Goal: Task Accomplishment & Management: Manage account settings

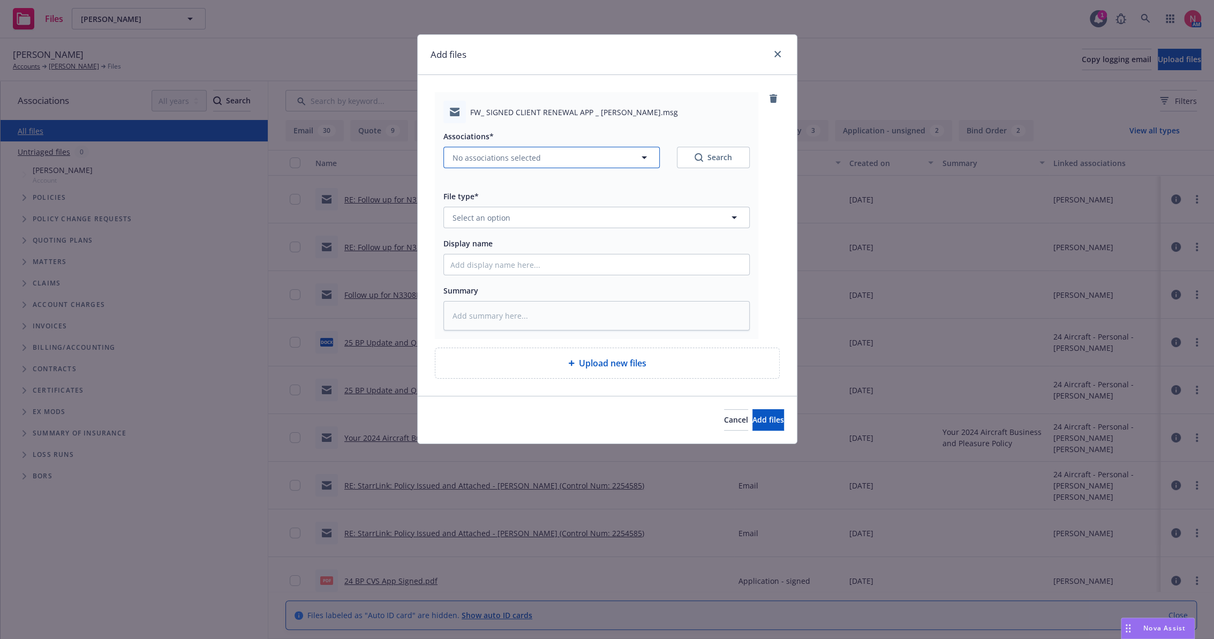
click at [523, 159] on span "No associations selected" at bounding box center [497, 157] width 88 height 11
type textarea "x"
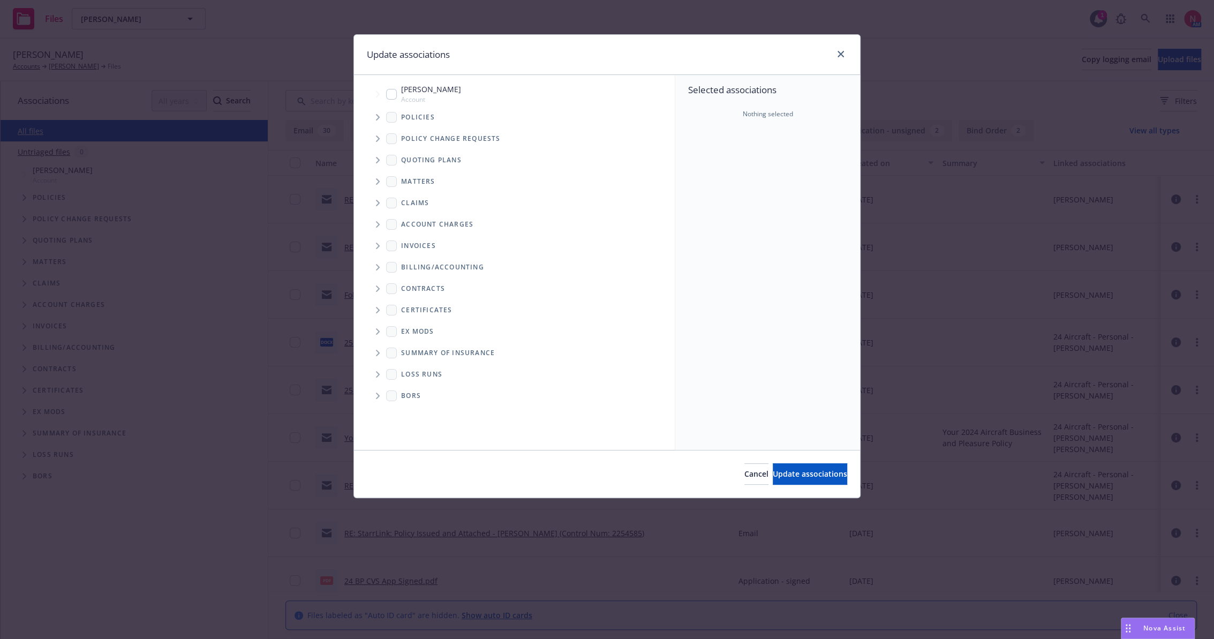
click at [403, 93] on span "Gabriel Locatelli" at bounding box center [431, 89] width 60 height 11
checkbox input "true"
click at [811, 479] on button "Update associations" at bounding box center [810, 473] width 74 height 21
type textarea "x"
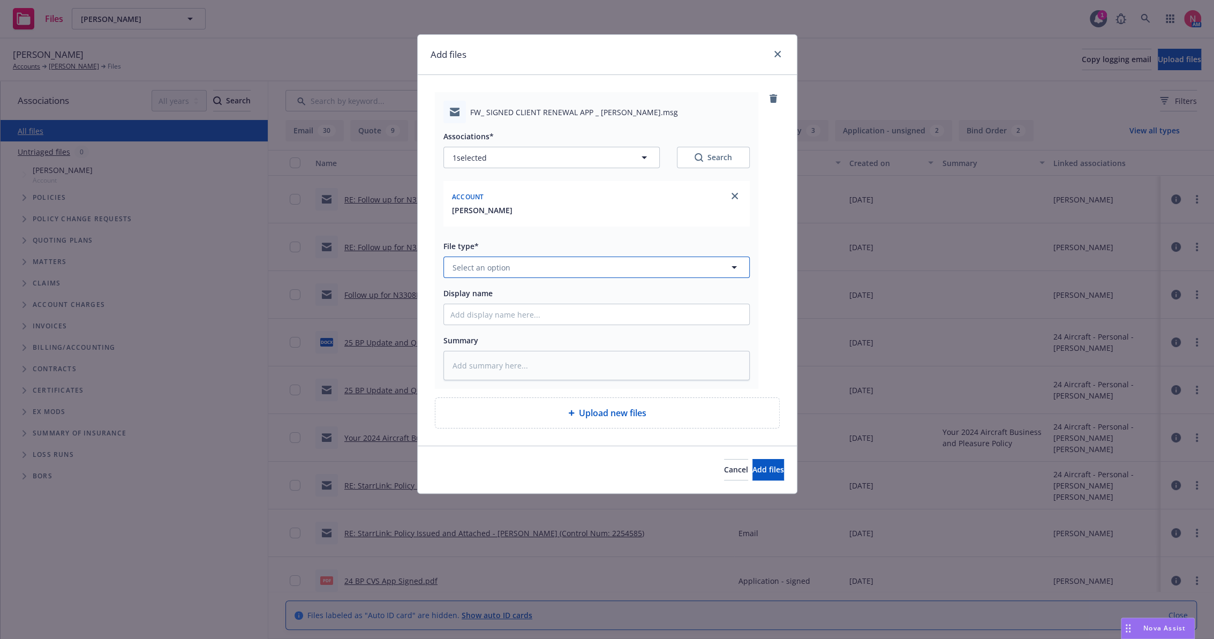
click at [509, 258] on button "Select an option" at bounding box center [596, 267] width 306 height 21
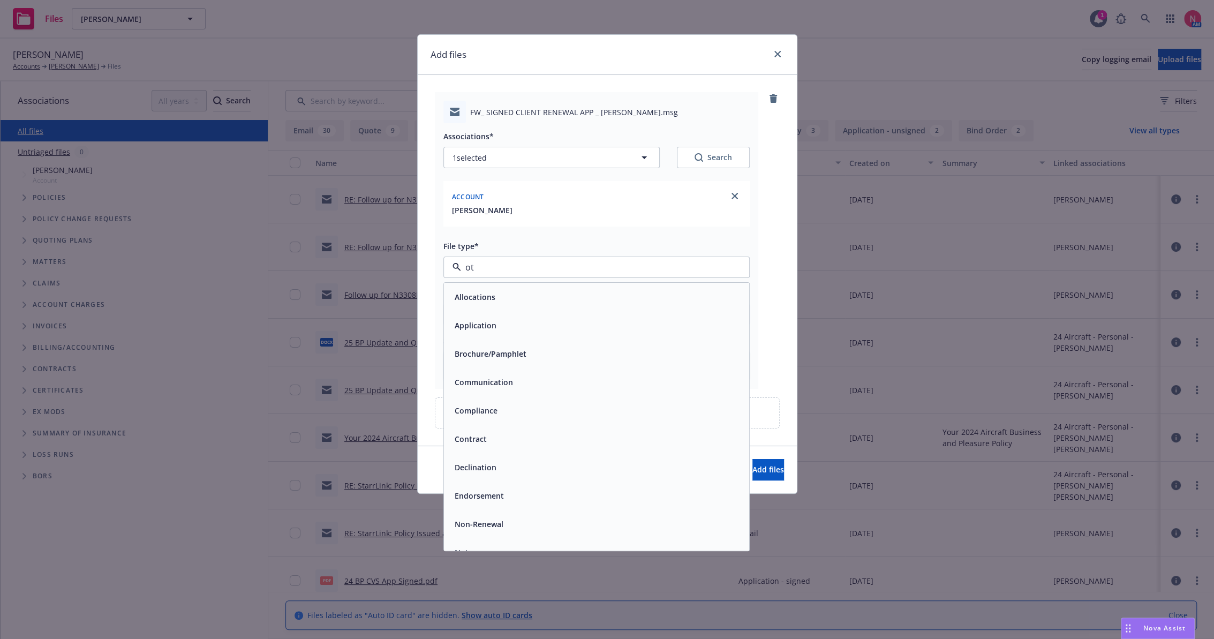
type input "oth"
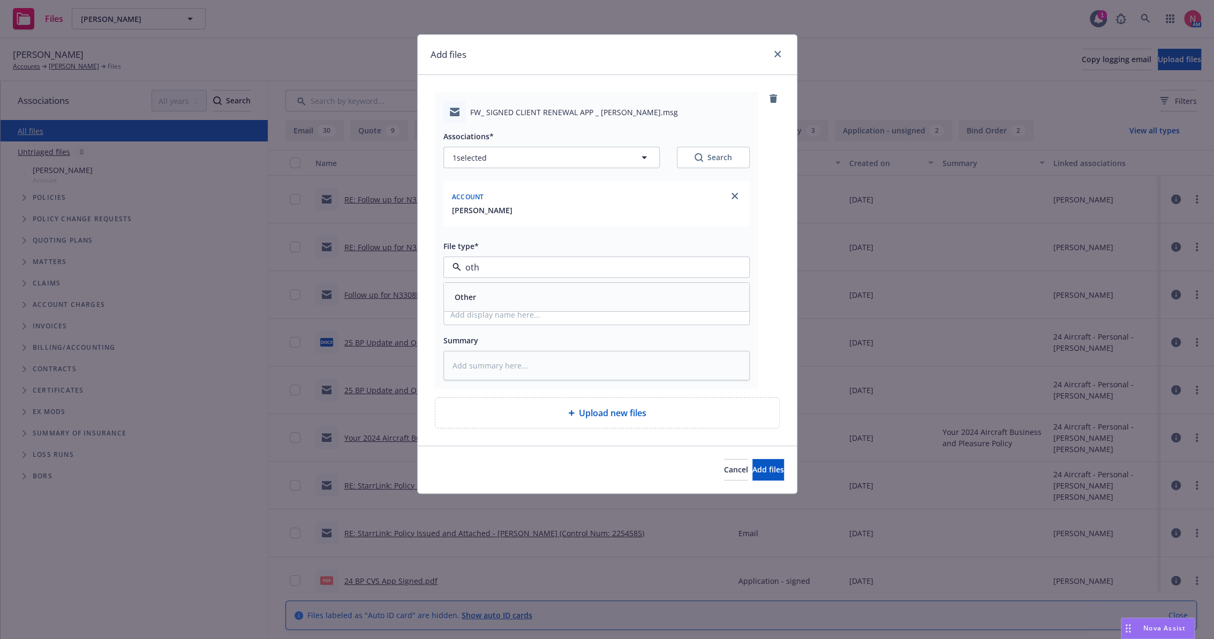
click at [472, 293] on span "Other" at bounding box center [465, 296] width 21 height 11
click at [476, 310] on input "Display name" at bounding box center [596, 314] width 305 height 20
type textarea "x"
type input "2"
type textarea "x"
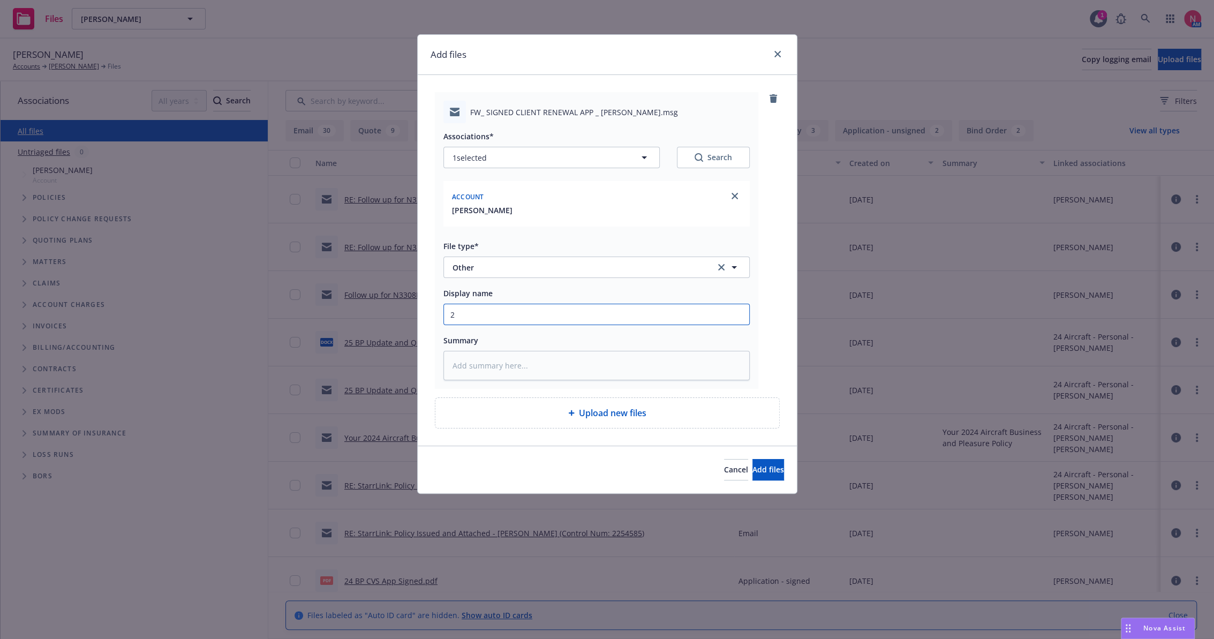
type input "25"
type textarea "x"
type input "25 BP Signed Client Renewal"
click at [763, 467] on span "Add files" at bounding box center [768, 469] width 32 height 10
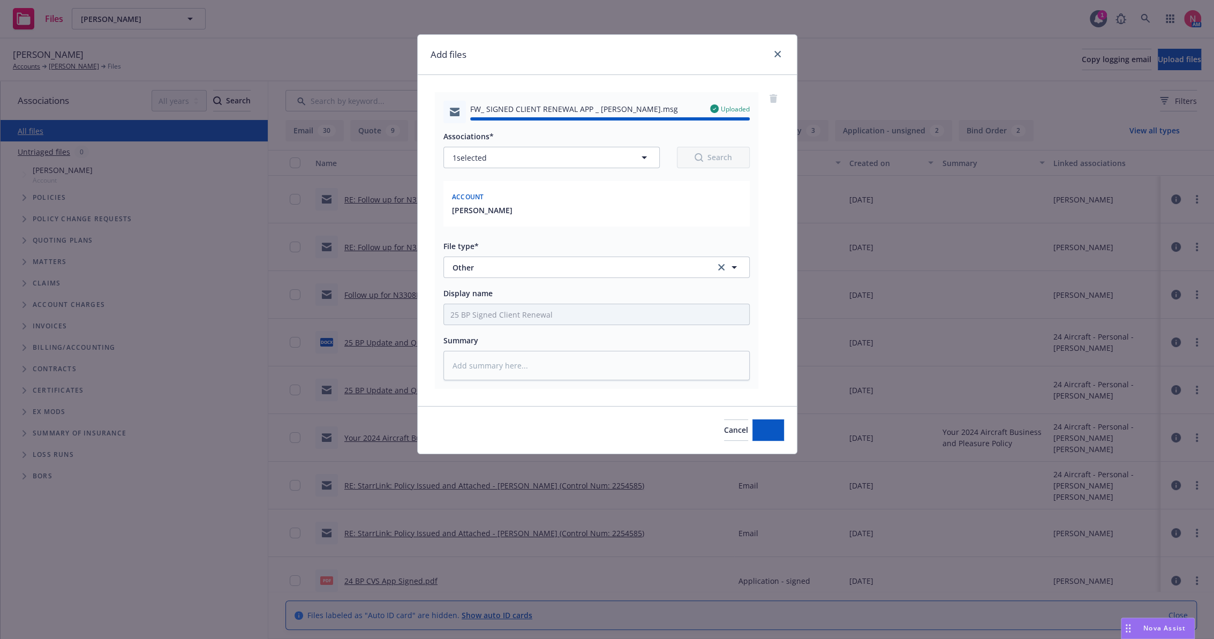
type textarea "x"
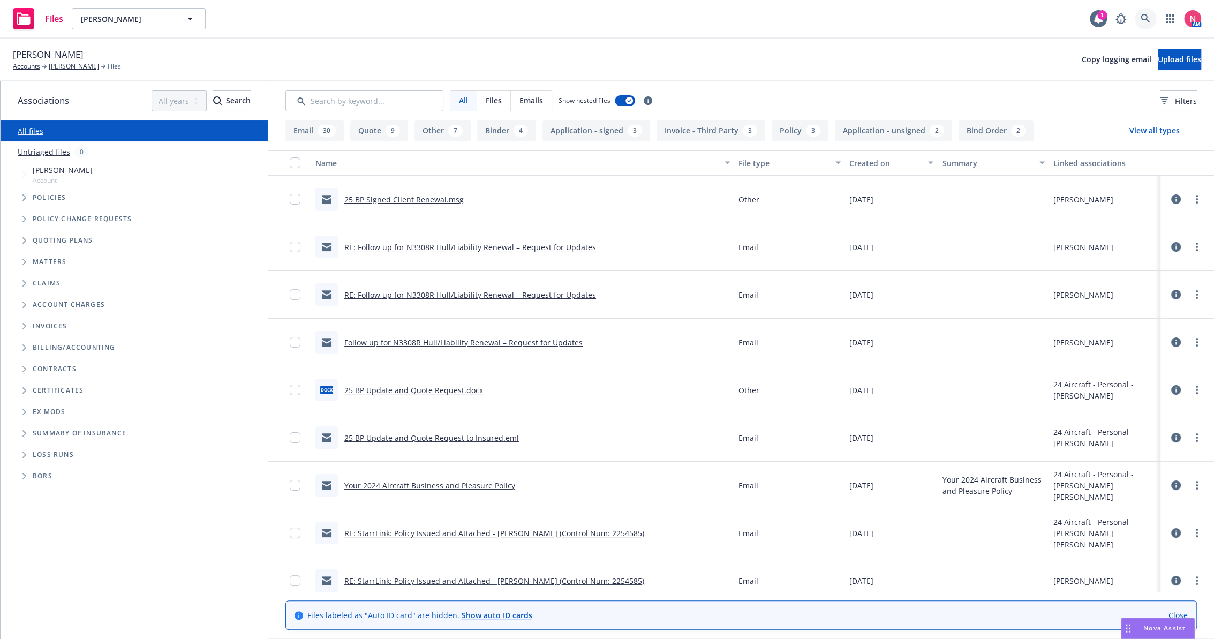
click at [1143, 15] on icon at bounding box center [1146, 19] width 10 height 10
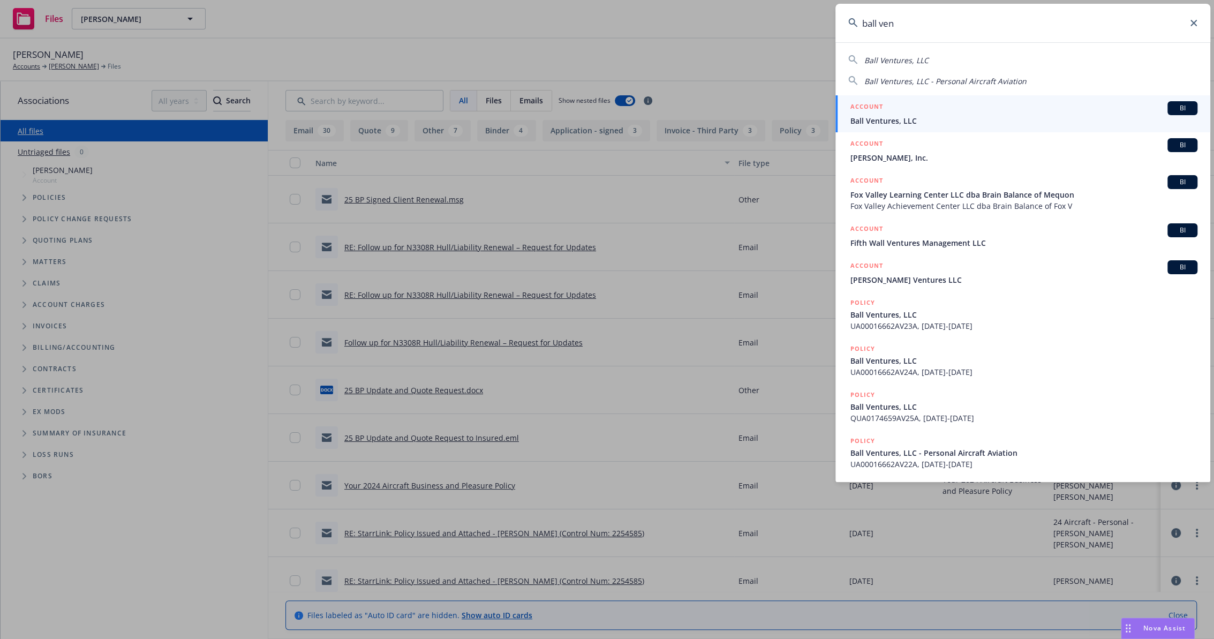
type input "ball ven"
click at [981, 115] on span "Ball Ventures, LLC" at bounding box center [1023, 120] width 347 height 11
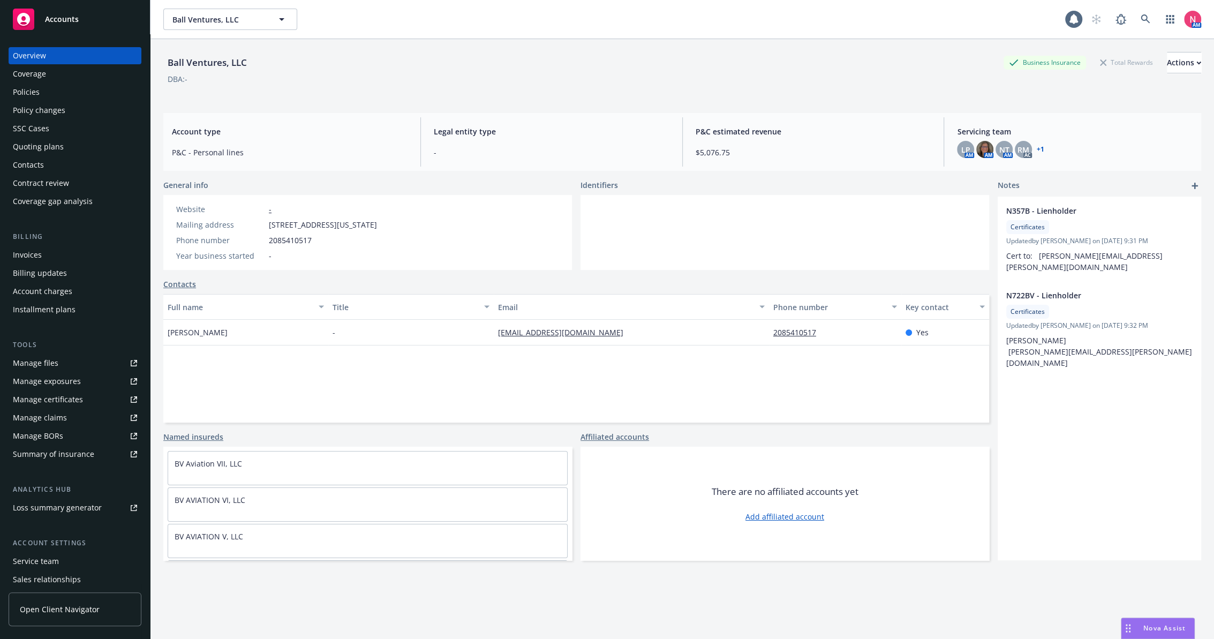
click at [47, 362] on div "Manage files" at bounding box center [36, 363] width 46 height 17
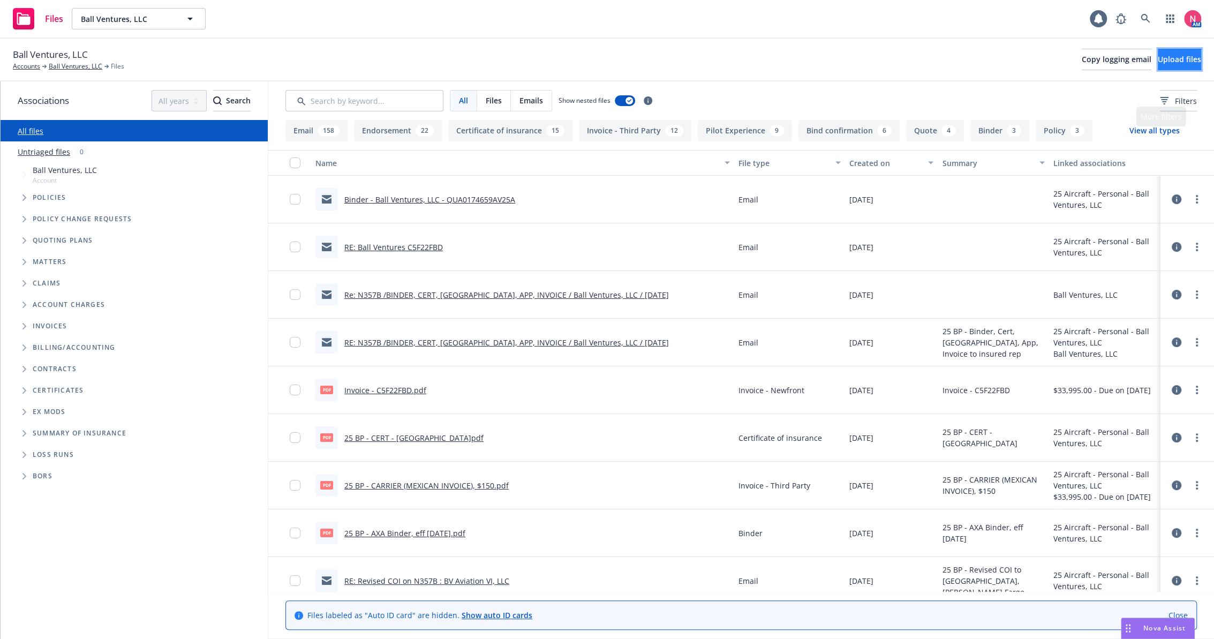
click at [1178, 59] on span "Upload files" at bounding box center [1179, 59] width 43 height 10
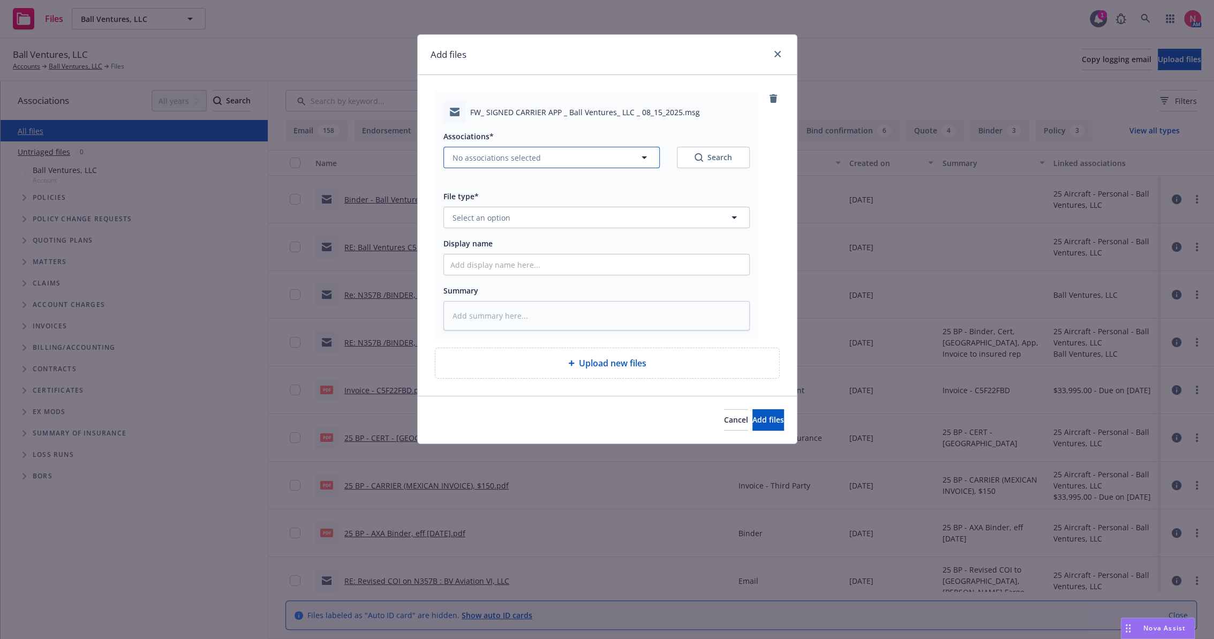
click at [516, 160] on span "No associations selected" at bounding box center [497, 157] width 88 height 11
type textarea "x"
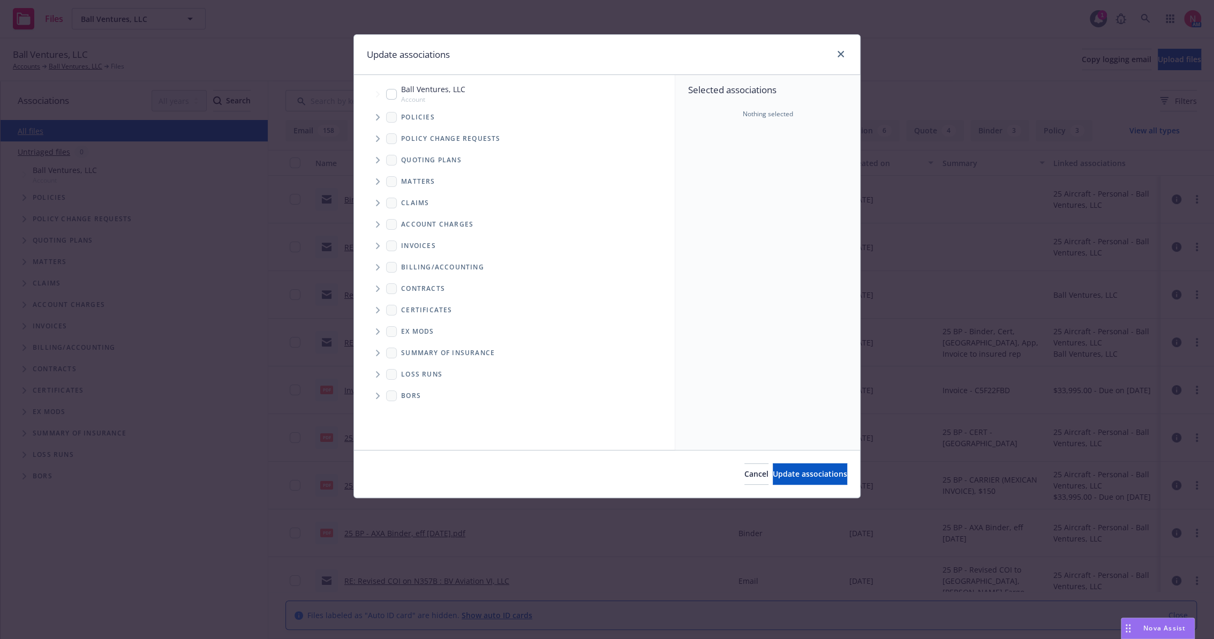
click at [392, 86] on div "Ball Ventures, LLC Account" at bounding box center [425, 94] width 79 height 20
checkbox input "true"
click at [789, 476] on span "Update associations" at bounding box center [810, 474] width 74 height 10
type textarea "x"
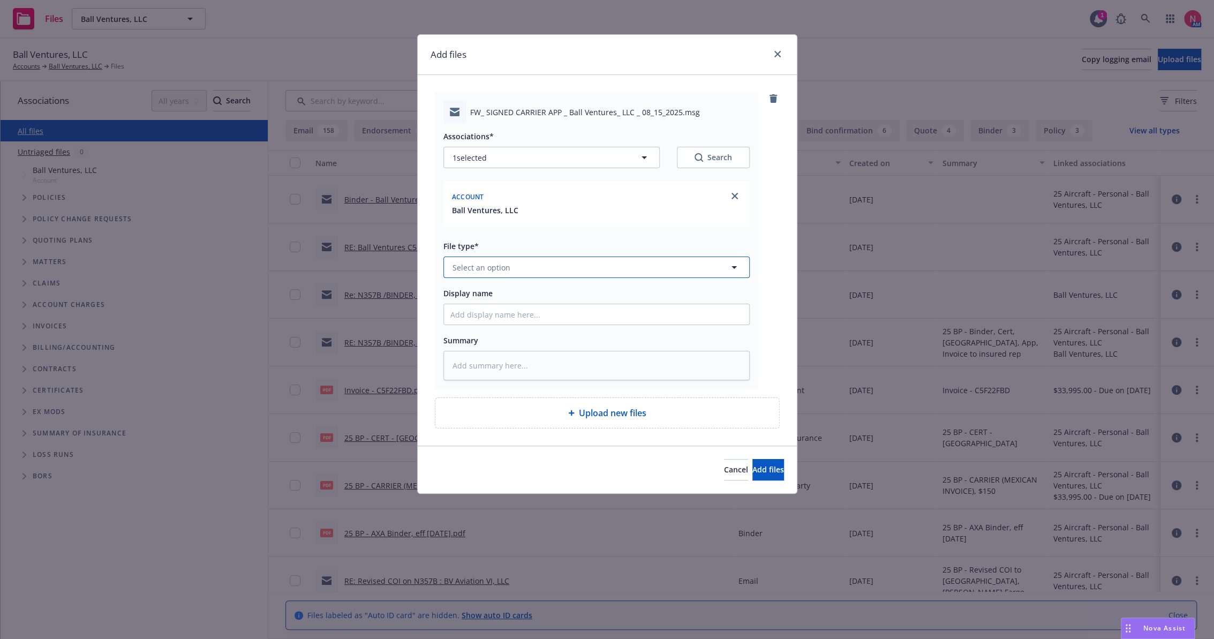
click at [481, 262] on span "Select an option" at bounding box center [482, 267] width 58 height 11
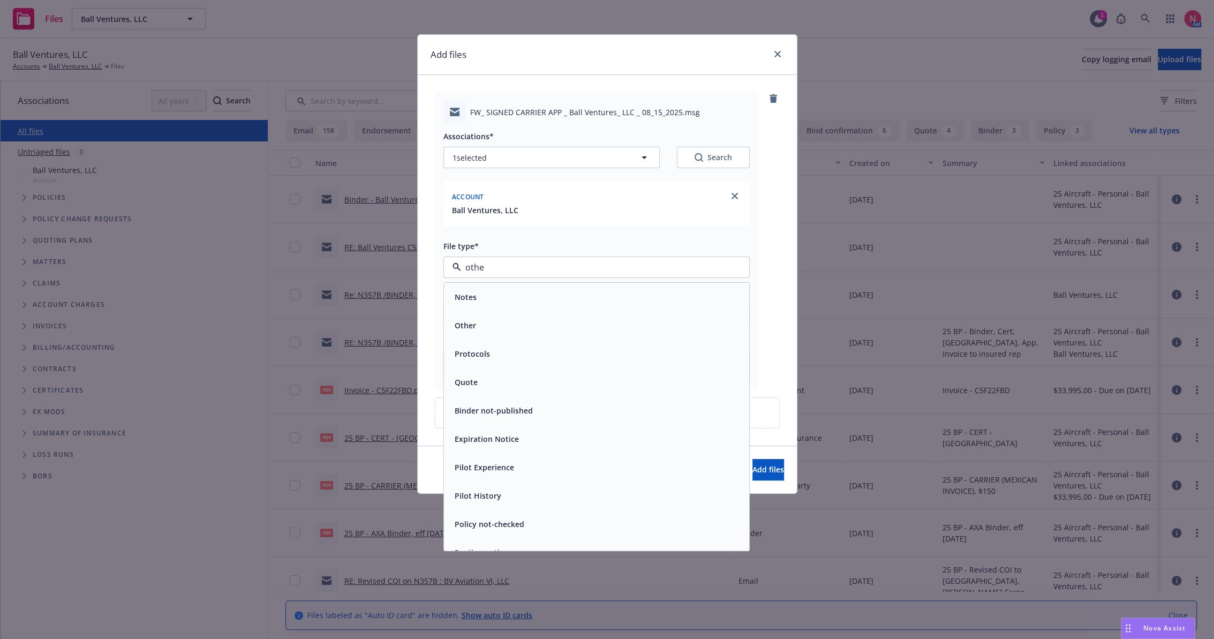
type input "other"
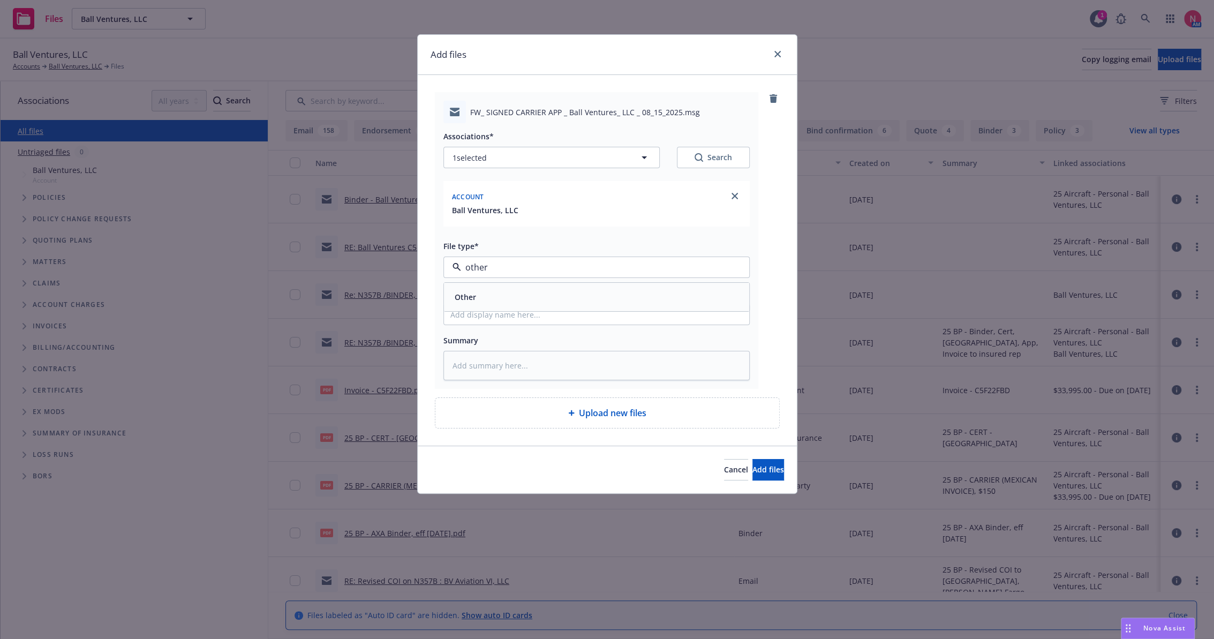
click at [472, 291] on span "Other" at bounding box center [465, 296] width 21 height 11
click at [464, 312] on input "Display name" at bounding box center [596, 314] width 305 height 20
type textarea "x"
type input "2"
type textarea "x"
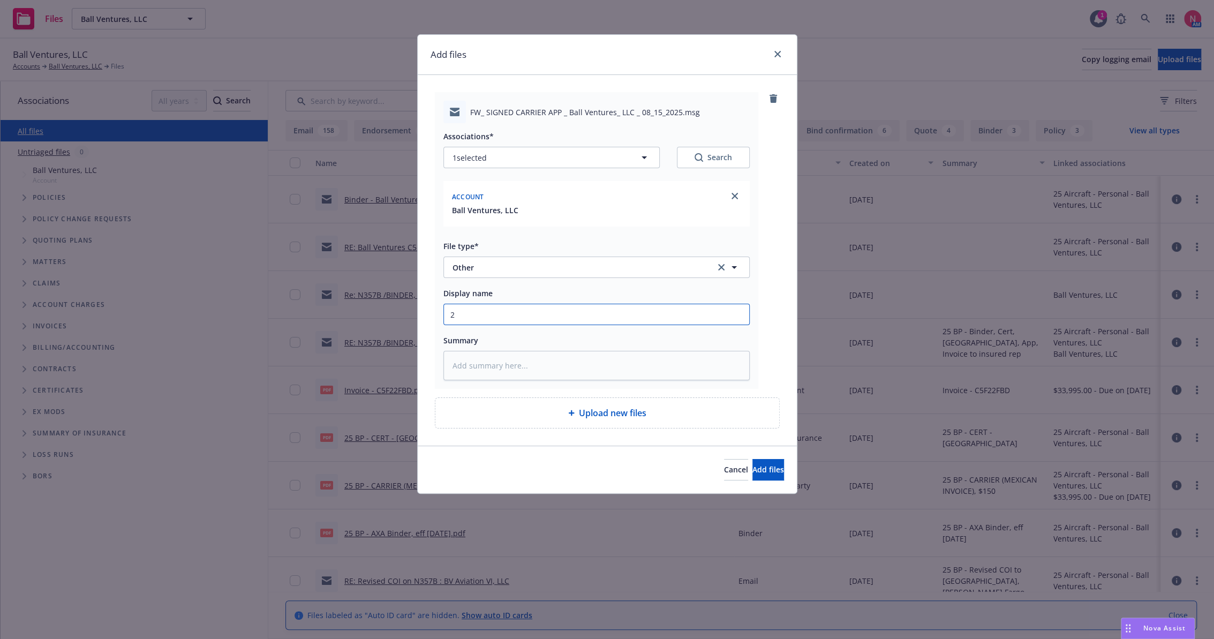
type input "25"
type textarea "x"
type input "25 BP Signed Client Renewal"
click at [752, 473] on button "Add files" at bounding box center [768, 469] width 32 height 21
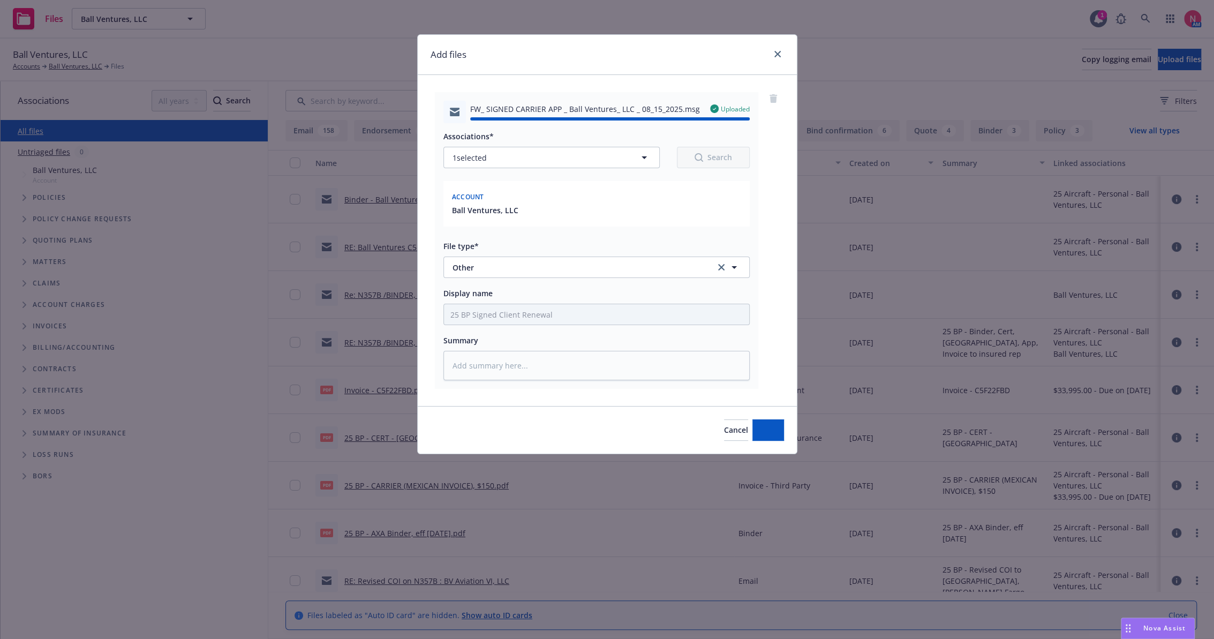
type textarea "x"
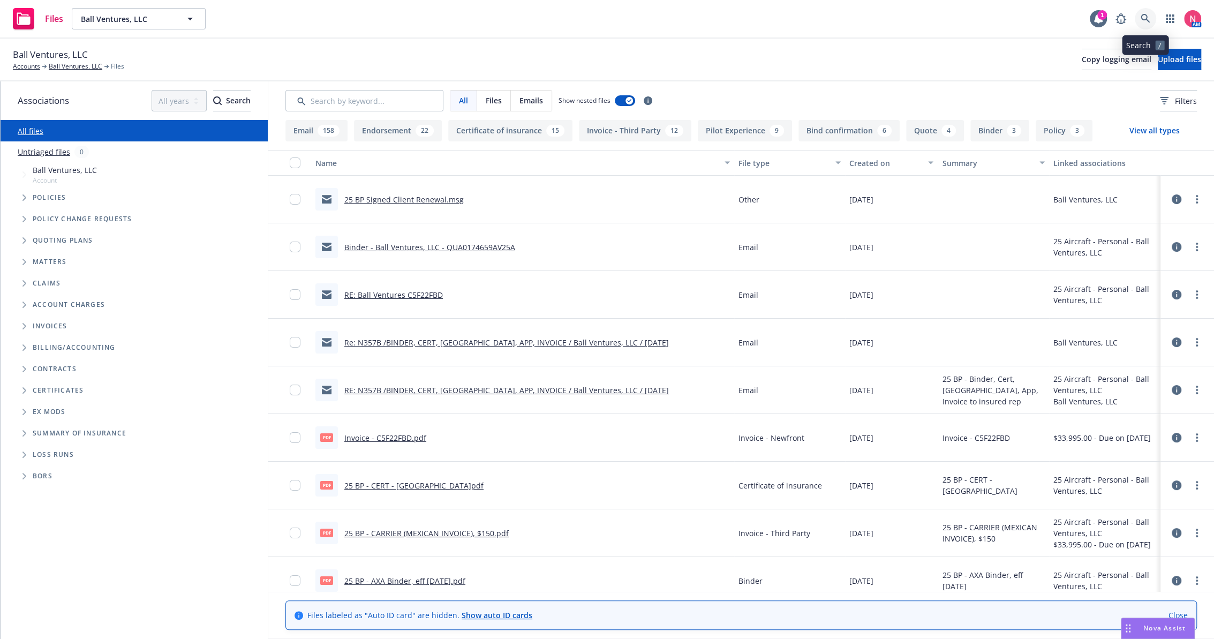
click at [1144, 17] on icon at bounding box center [1146, 19] width 10 height 10
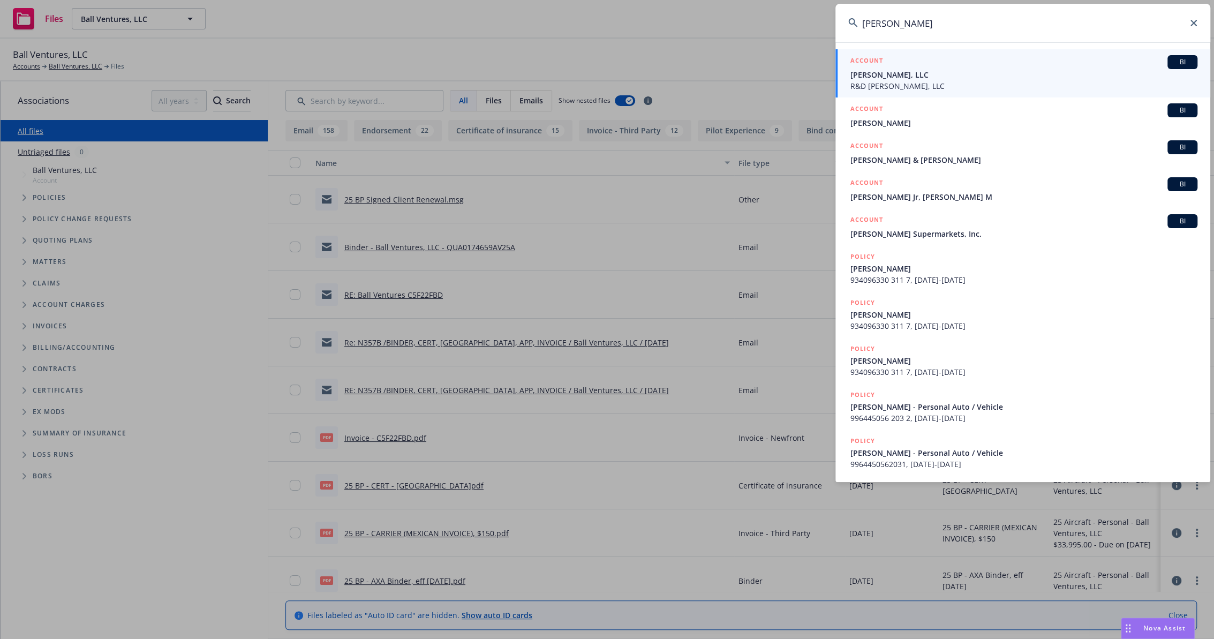
type input "richard ben"
click at [938, 84] on span "R&D Bennett, LLC" at bounding box center [1023, 85] width 347 height 11
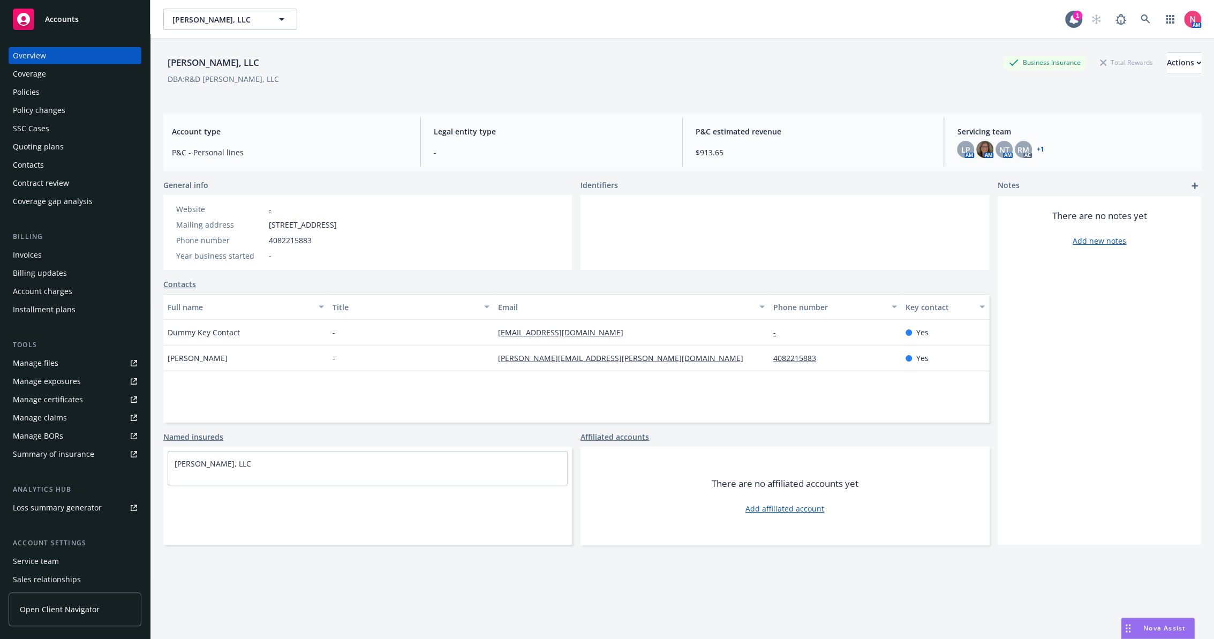
click at [71, 359] on link "Manage files" at bounding box center [75, 363] width 133 height 17
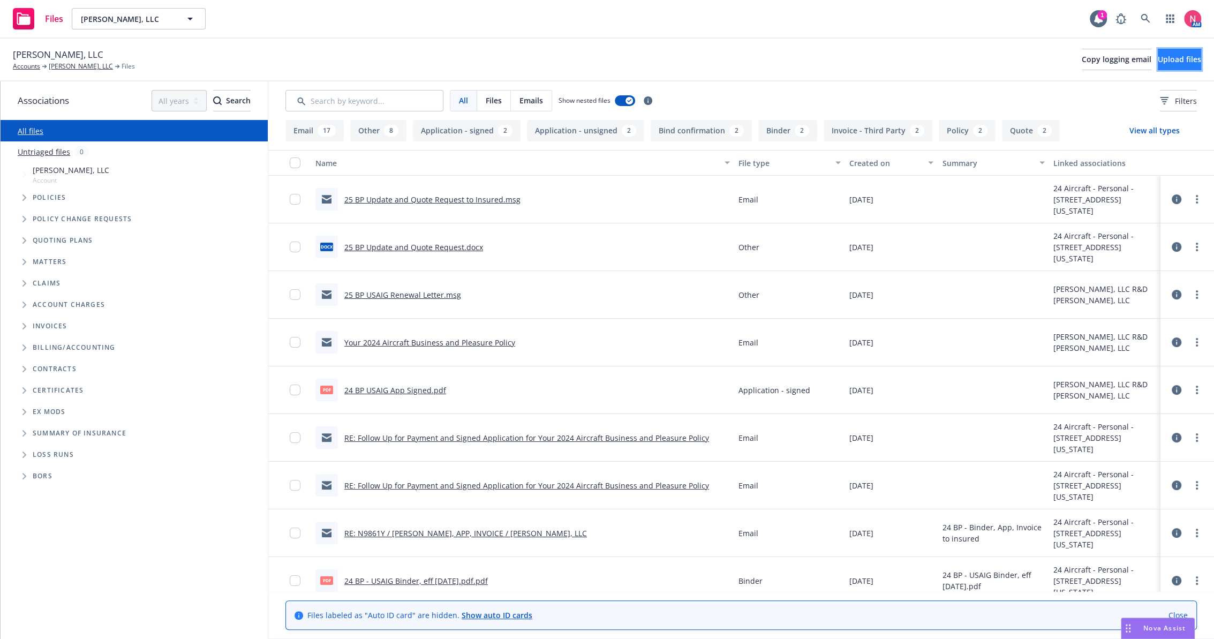
click at [1158, 62] on span "Upload files" at bounding box center [1179, 59] width 43 height 10
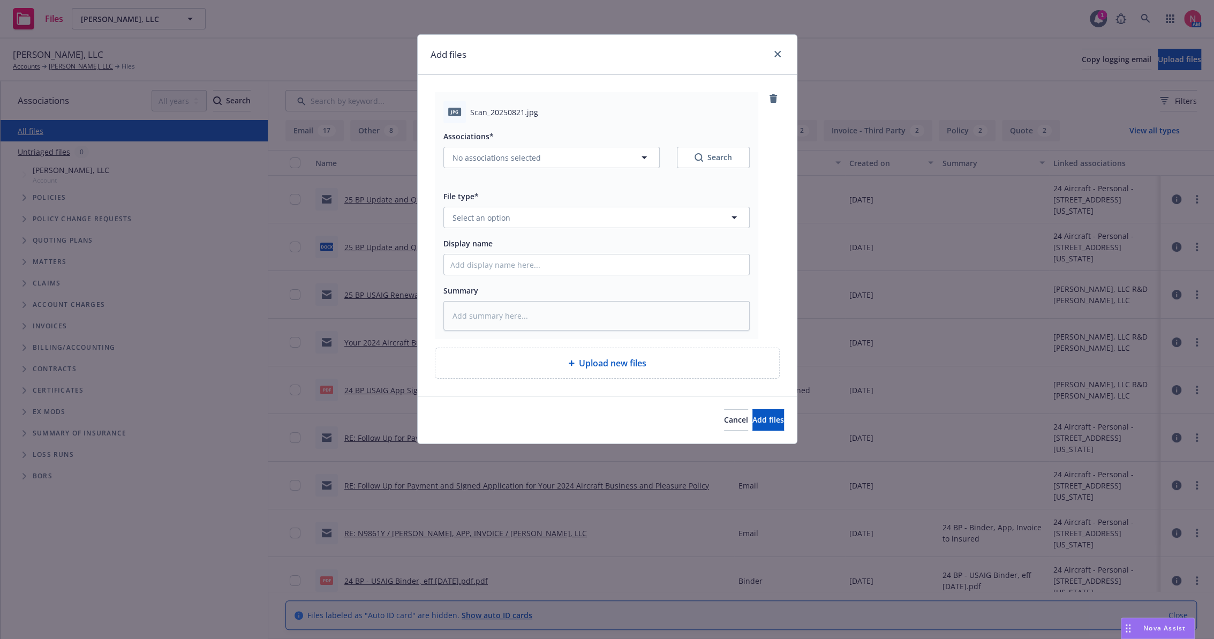
click at [513, 168] on div "Associations* No associations selected Search" at bounding box center [596, 155] width 306 height 51
drag, startPoint x: 512, startPoint y: 168, endPoint x: 511, endPoint y: 163, distance: 5.6
click at [511, 163] on span "No associations selected" at bounding box center [497, 157] width 88 height 11
type textarea "x"
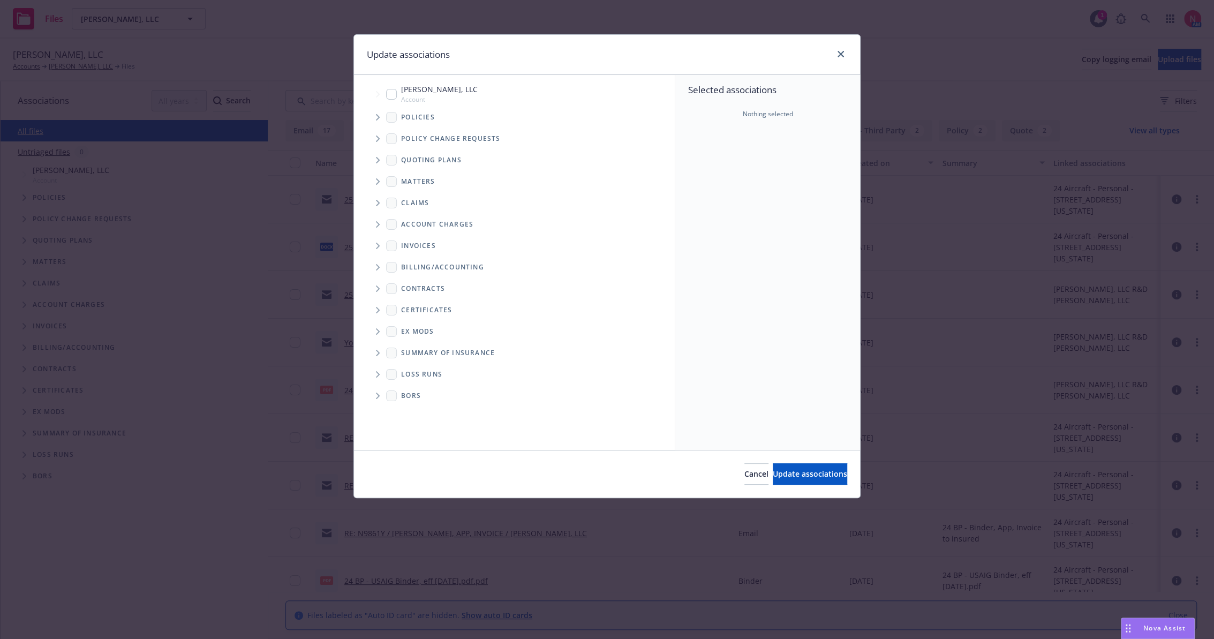
click at [391, 91] on input "Tree Example" at bounding box center [391, 94] width 11 height 11
checkbox input "true"
click at [805, 471] on span "Update associations" at bounding box center [810, 474] width 74 height 10
type textarea "x"
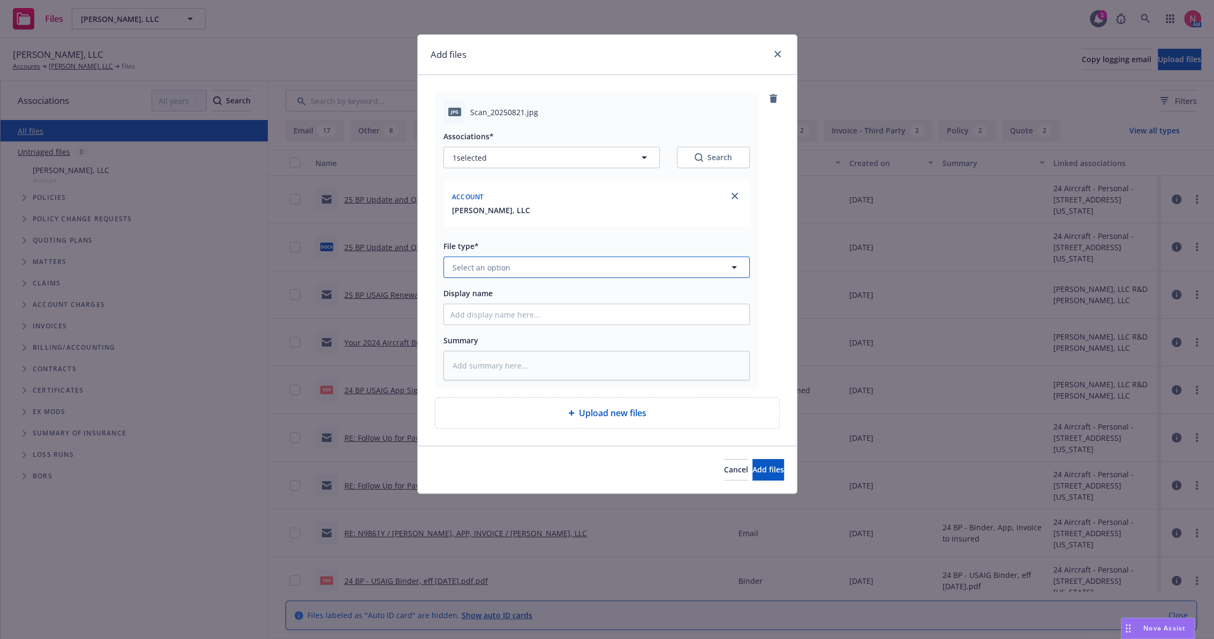
click at [527, 265] on button "Select an option" at bounding box center [596, 267] width 306 height 21
type input "other"
click at [495, 288] on div "Other" at bounding box center [596, 297] width 305 height 28
click at [488, 311] on input "Display name" at bounding box center [596, 314] width 305 height 20
type textarea "x"
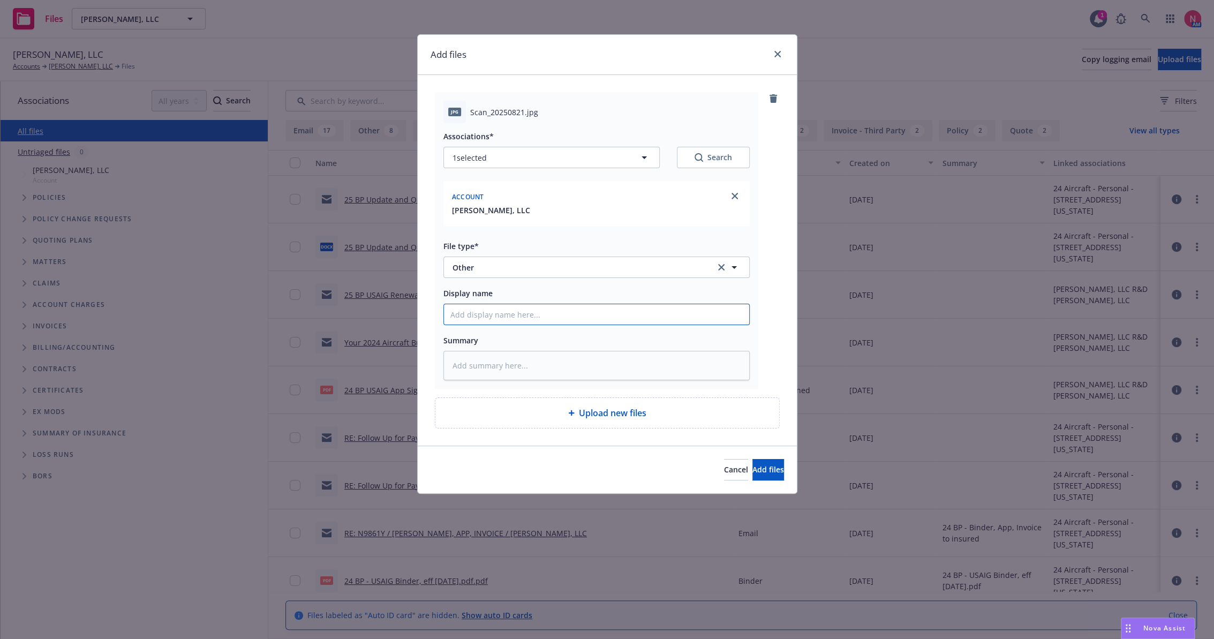
type input "2"
type textarea "x"
type input "25"
type textarea "x"
type input "25 BP Signed Client Renewal"
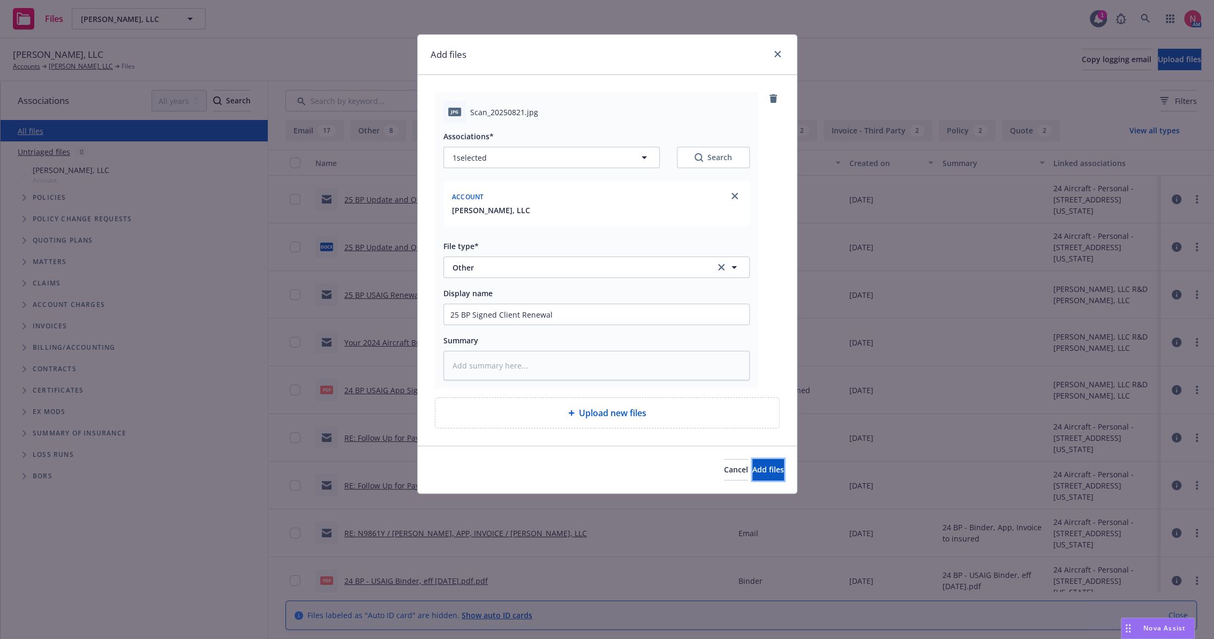
click at [773, 470] on button "Add files" at bounding box center [768, 469] width 32 height 21
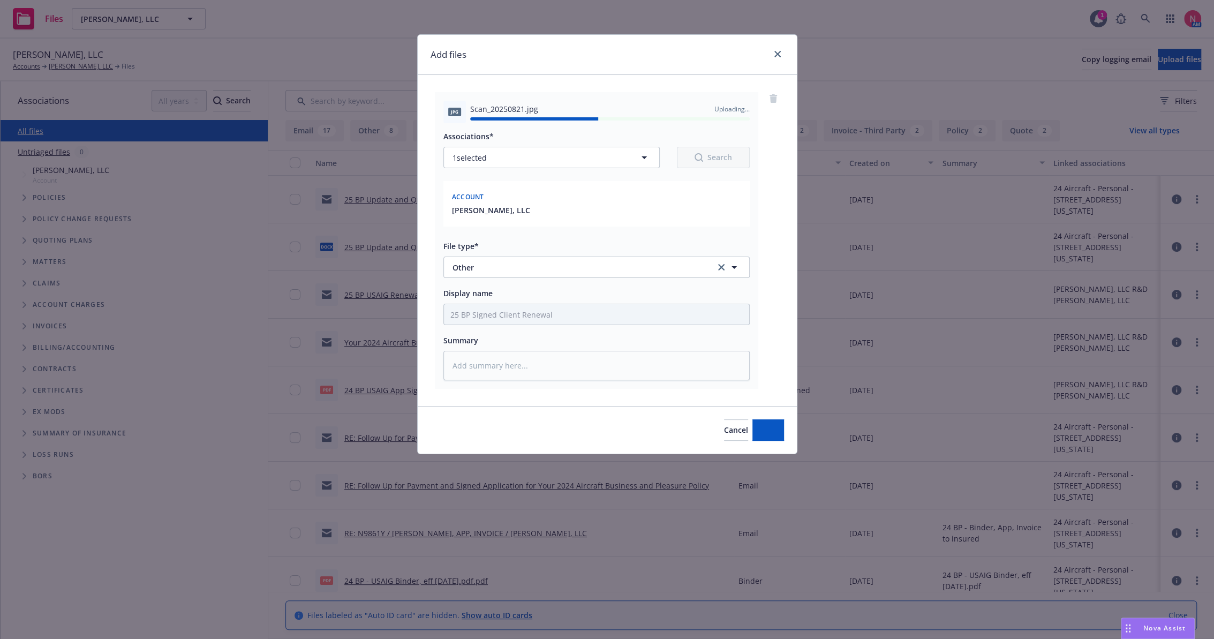
type textarea "x"
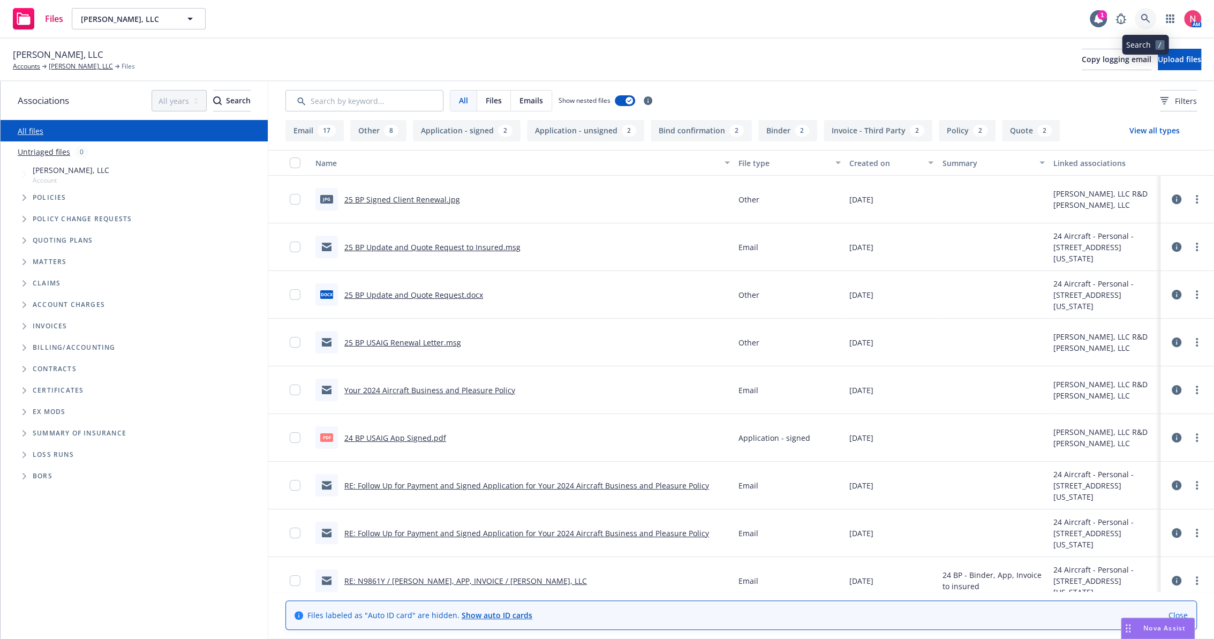
click at [1152, 24] on link at bounding box center [1145, 18] width 21 height 21
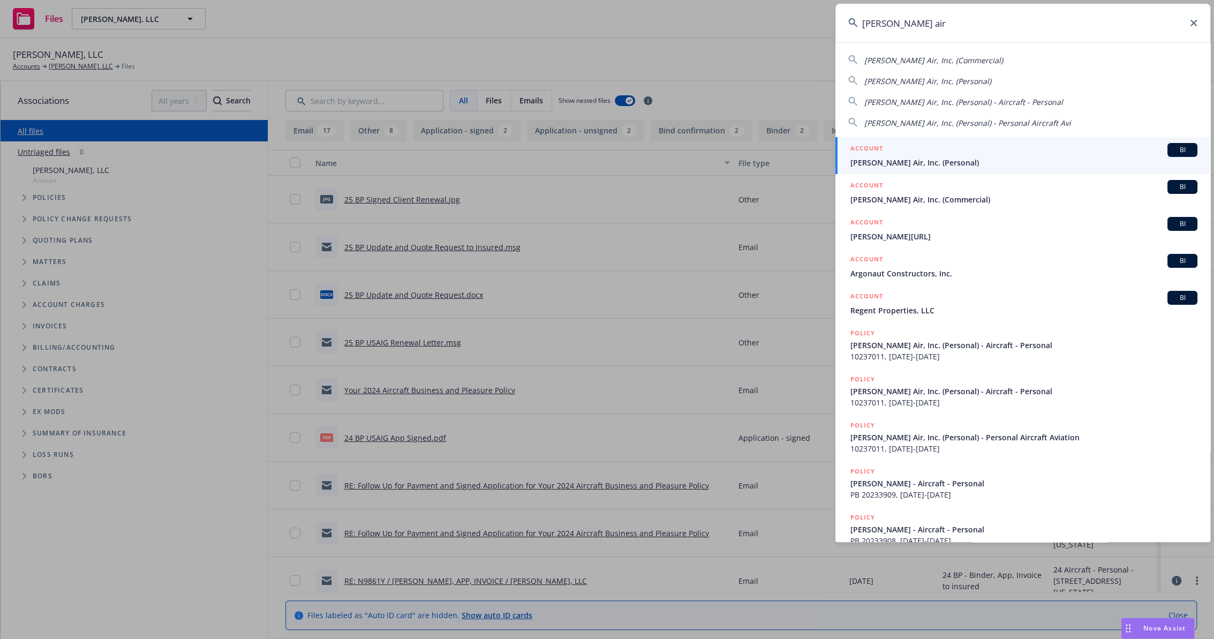
type input "smith air"
click at [949, 150] on div "ACCOUNT BI" at bounding box center [1023, 150] width 347 height 14
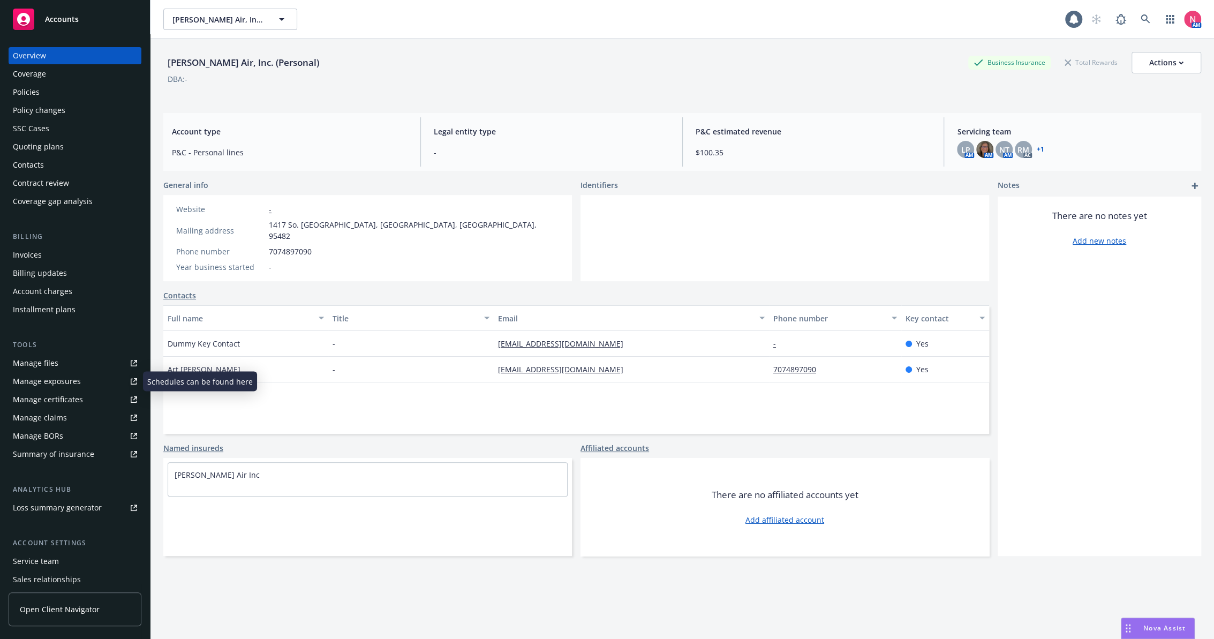
click at [99, 371] on link "Manage files" at bounding box center [75, 363] width 133 height 17
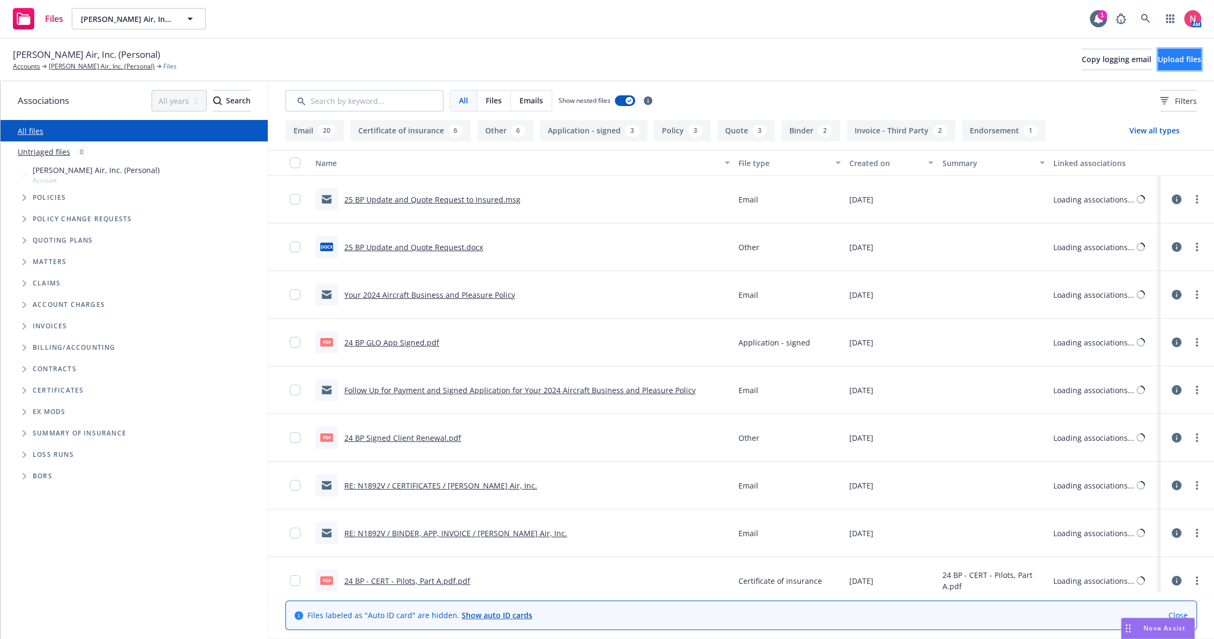
click at [1167, 55] on span "Upload files" at bounding box center [1179, 59] width 43 height 10
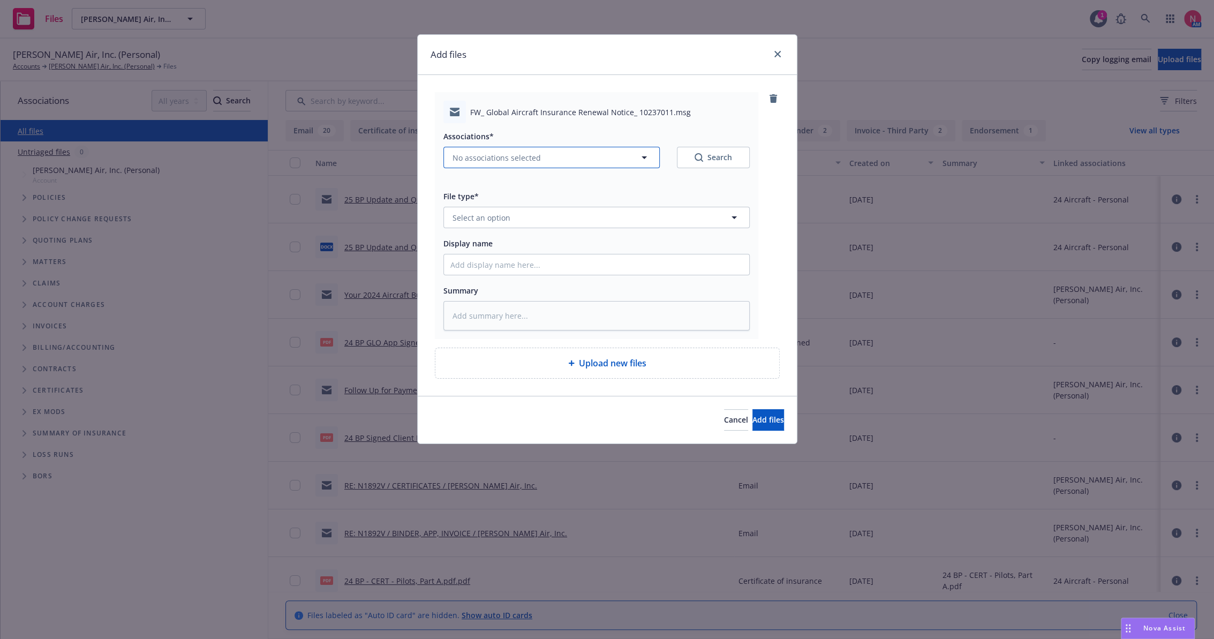
click at [515, 154] on span "No associations selected" at bounding box center [497, 157] width 88 height 11
type textarea "x"
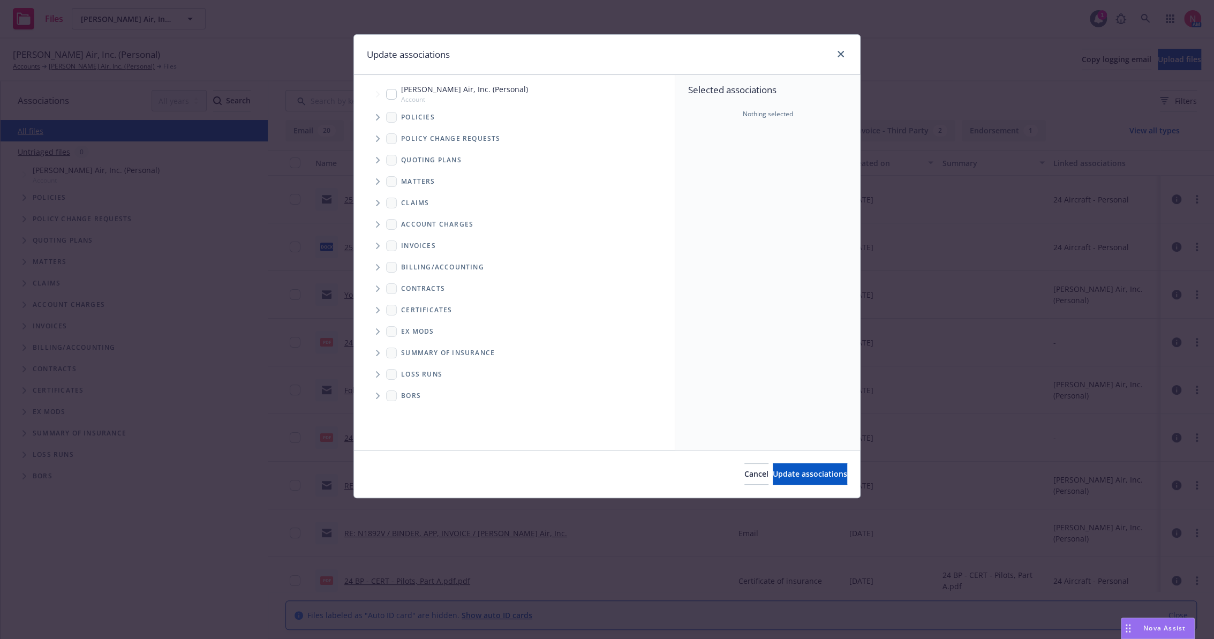
click at [393, 90] on input "Tree Example" at bounding box center [391, 94] width 11 height 11
checkbox input "true"
click at [773, 465] on button "Update associations" at bounding box center [810, 473] width 74 height 21
type textarea "x"
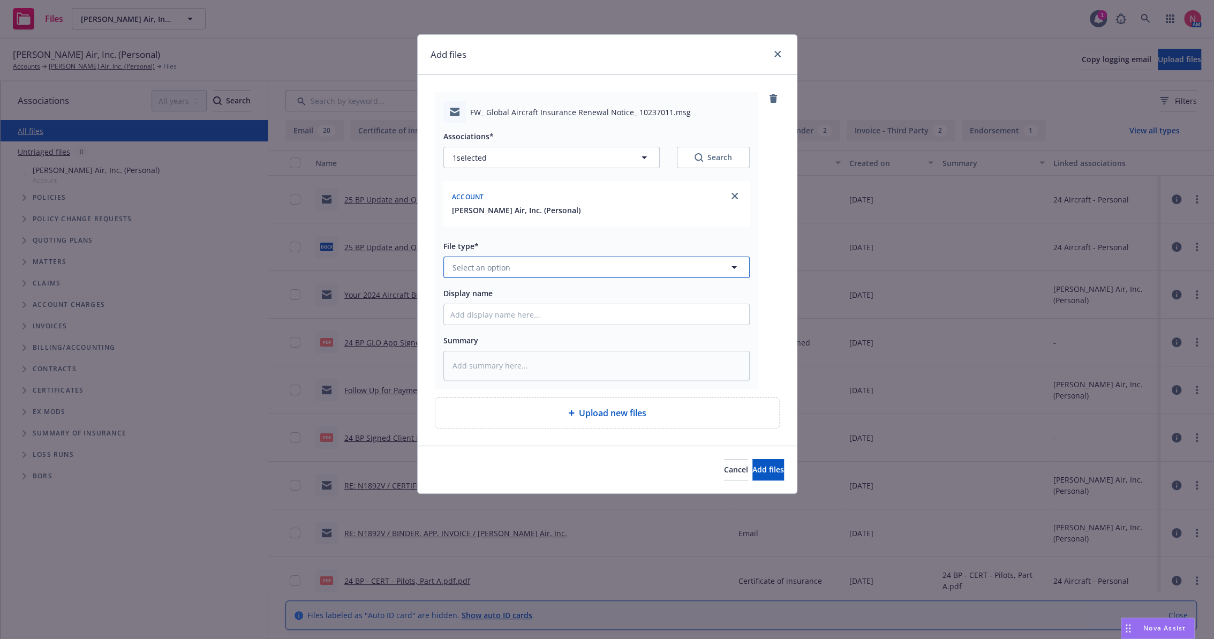
click at [514, 277] on button "Select an option" at bounding box center [596, 267] width 306 height 21
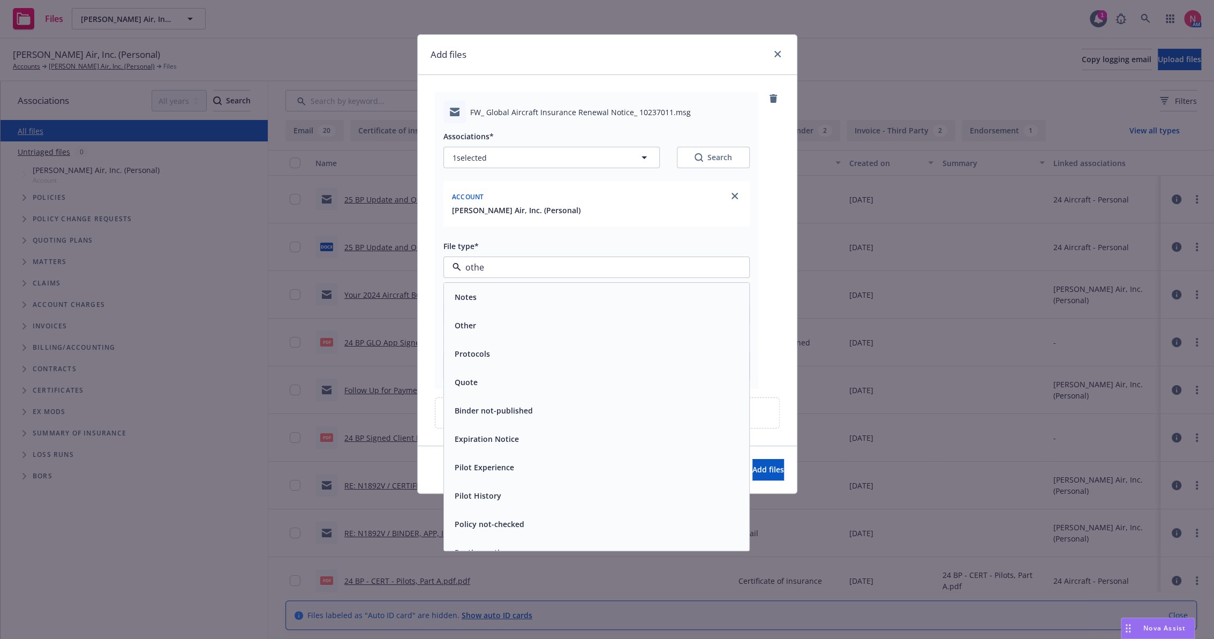
type input "other"
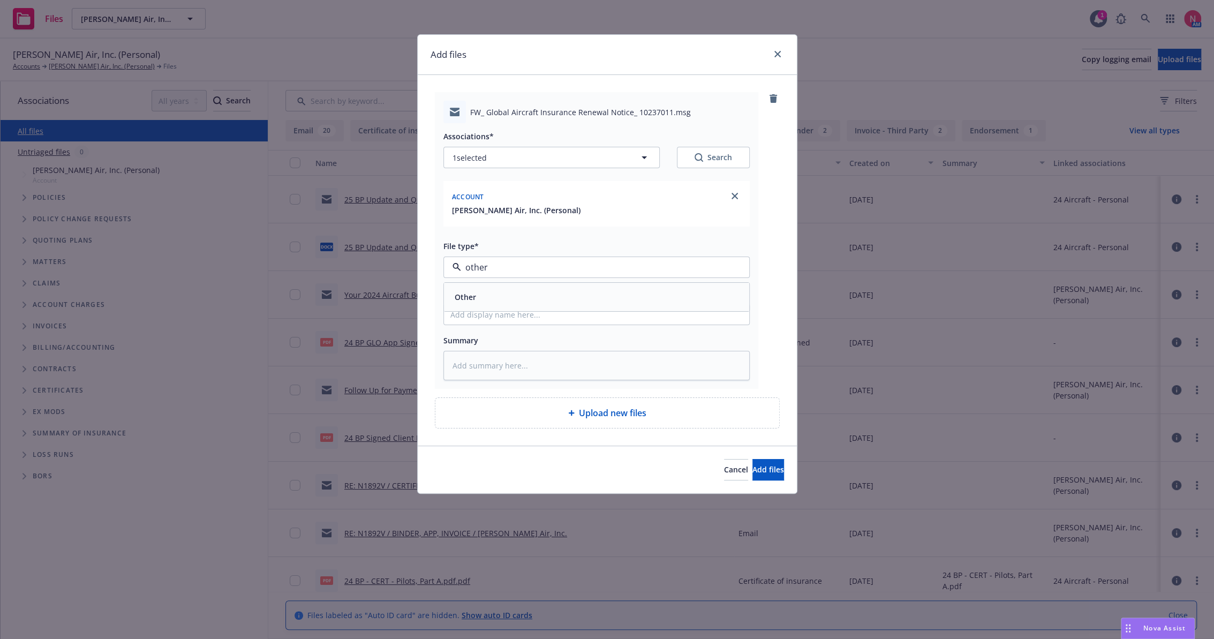
click at [503, 302] on div "Other" at bounding box center [596, 297] width 292 height 16
click at [510, 317] on input "Display name" at bounding box center [596, 314] width 305 height 20
type textarea "x"
type input "2"
type textarea "x"
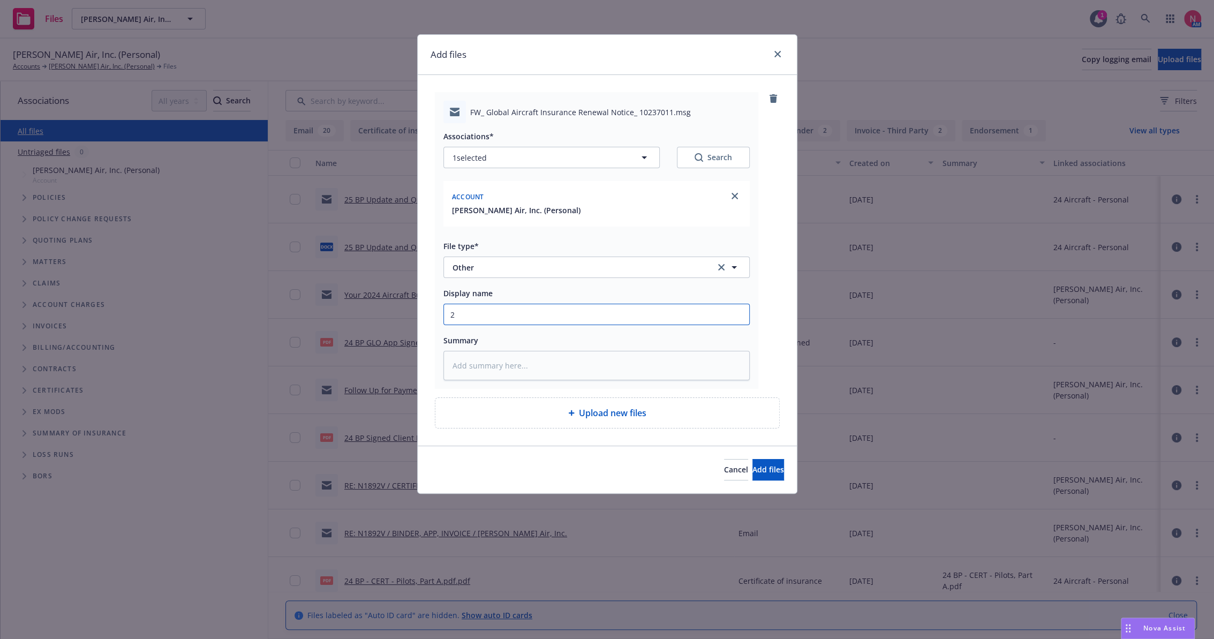
type input "25"
type textarea "x"
type input "25"
type textarea "x"
type input "25"
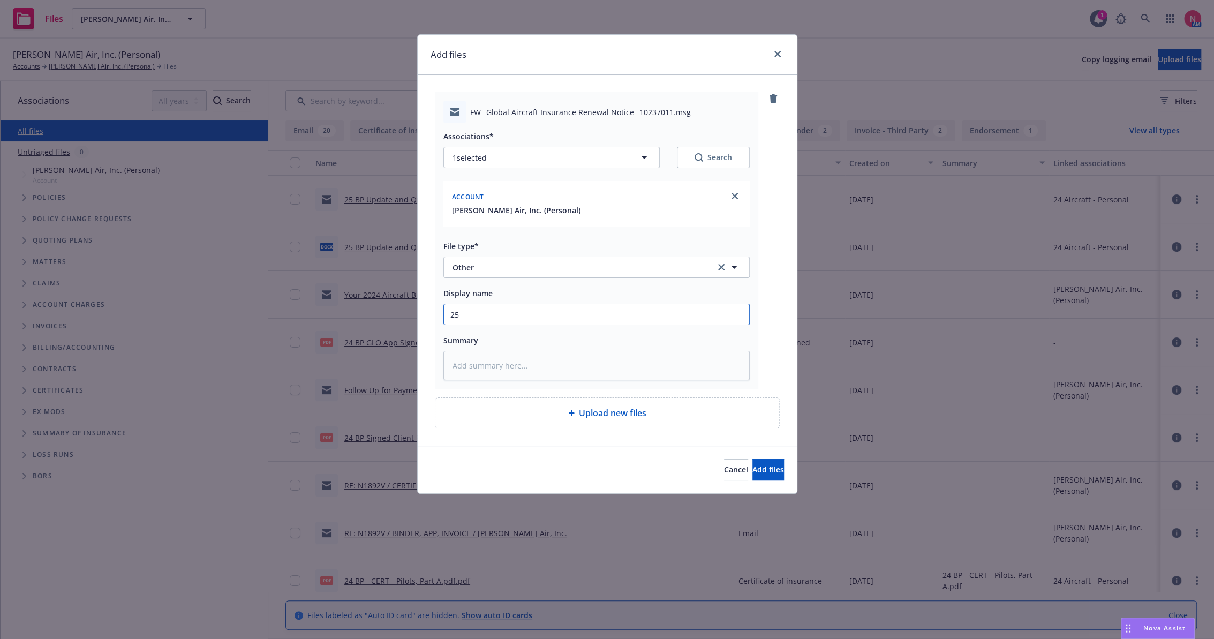
type textarea "x"
type input "25 b"
type textarea "x"
type input "25"
type textarea "x"
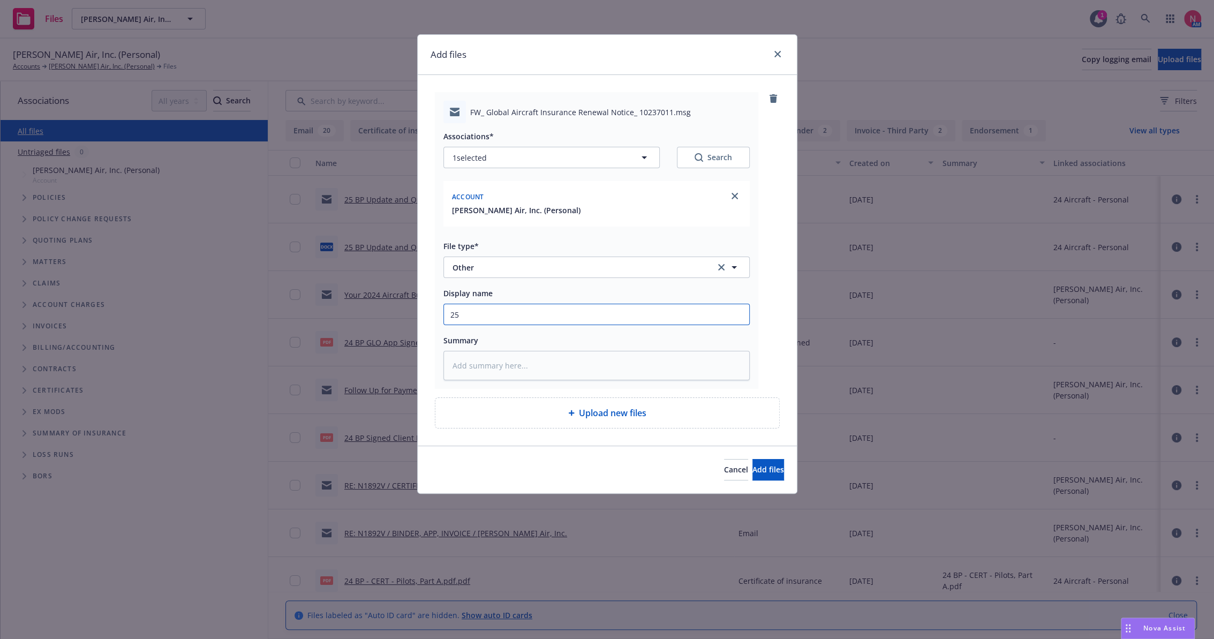
type input "25 b"
type textarea "x"
type input "25 bp"
type textarea "x"
type input "25 b"
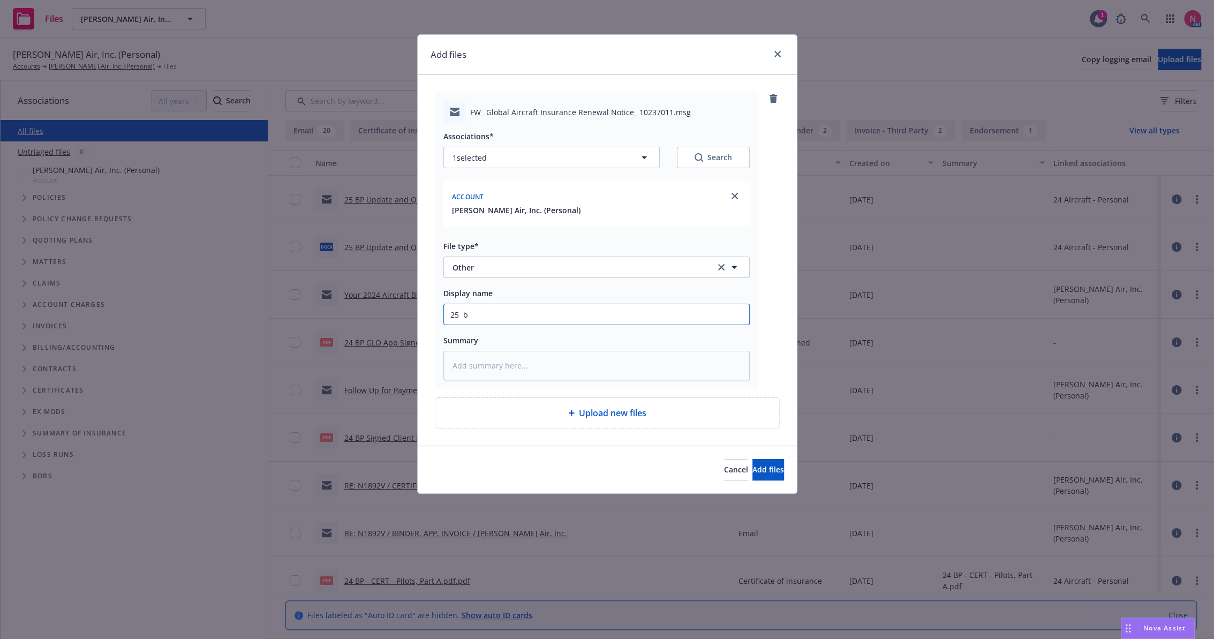
type textarea "x"
type input "25"
type textarea "x"
type input "25"
type textarea "x"
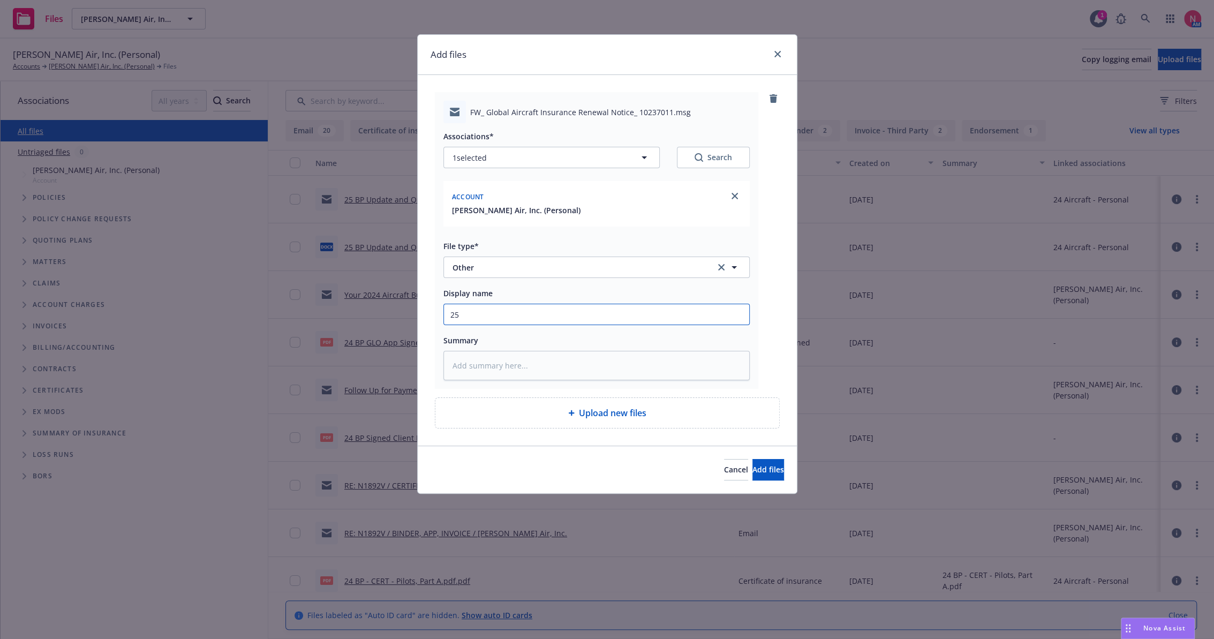
type input "25 b"
type textarea "x"
type input "25 bp"
type textarea "x"
type input "25 bp"
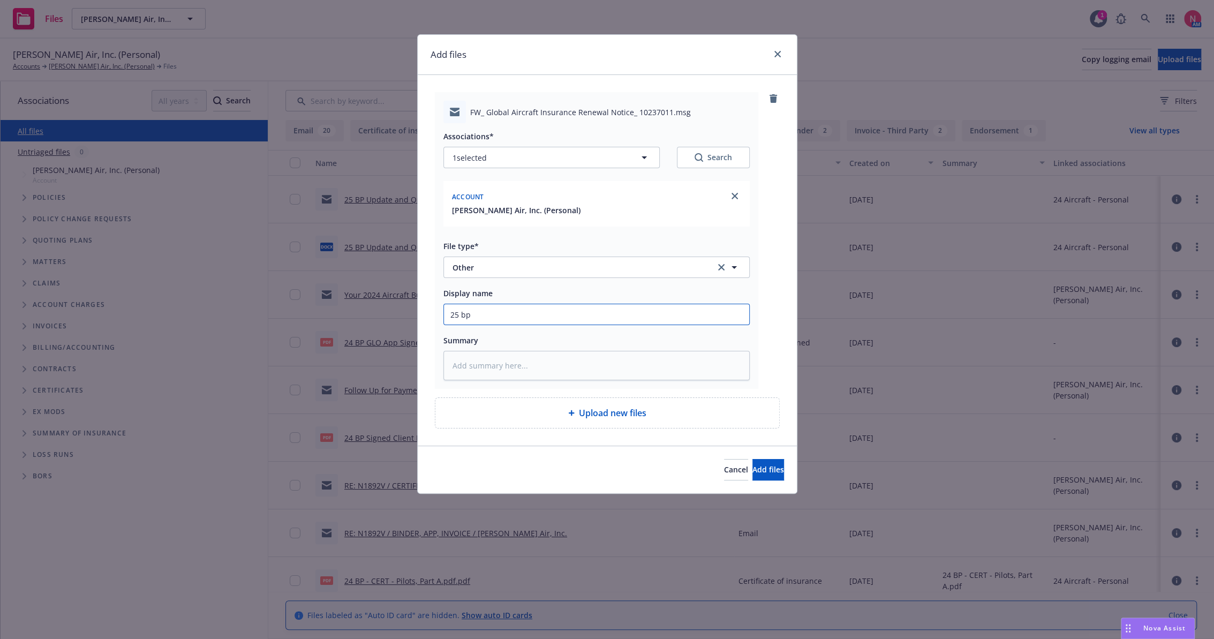
type textarea "x"
type input "25 BP GLO Notice of Renewal Increase"
click at [752, 459] on button "Add files" at bounding box center [768, 469] width 32 height 21
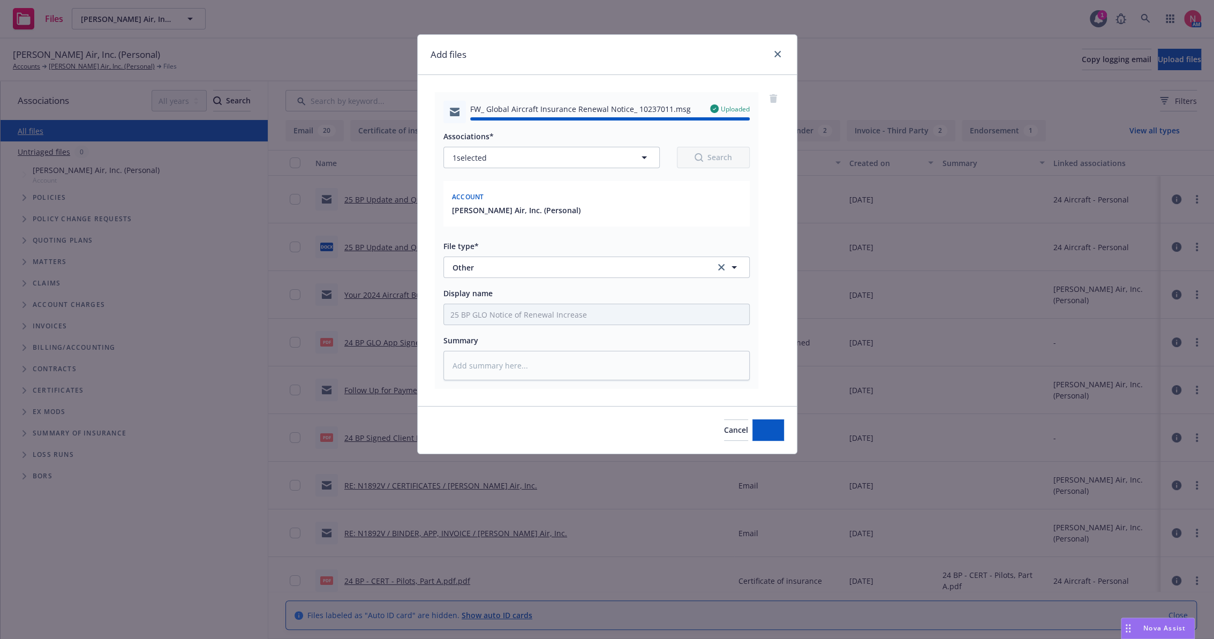
type textarea "x"
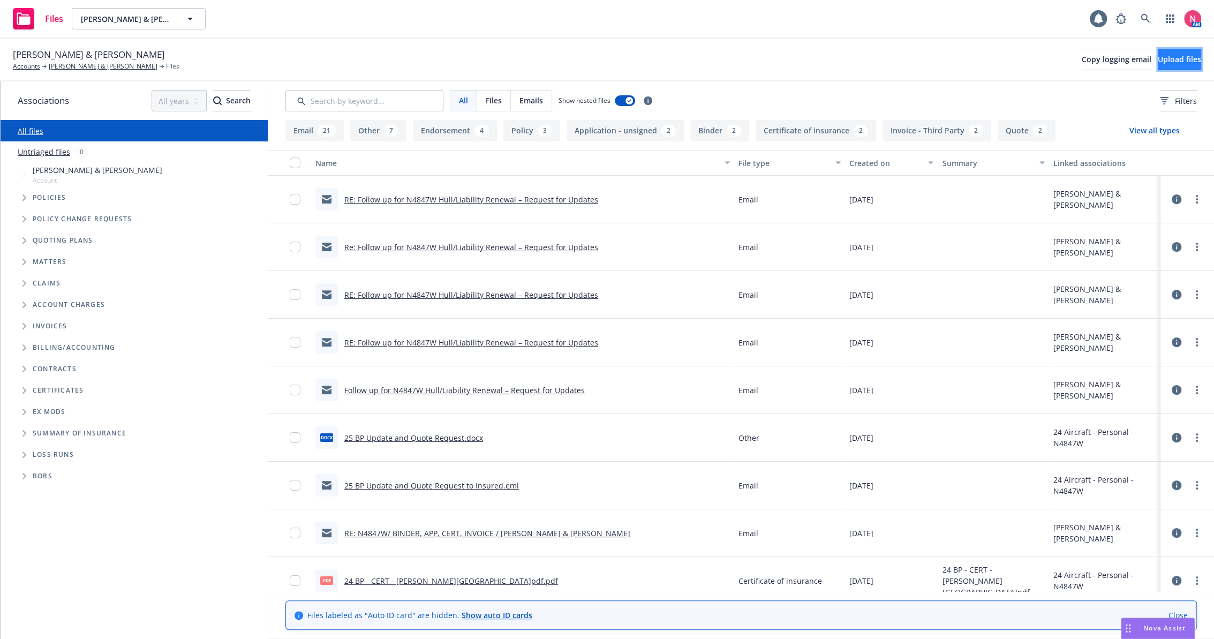
click at [1161, 57] on span "Upload files" at bounding box center [1179, 59] width 43 height 10
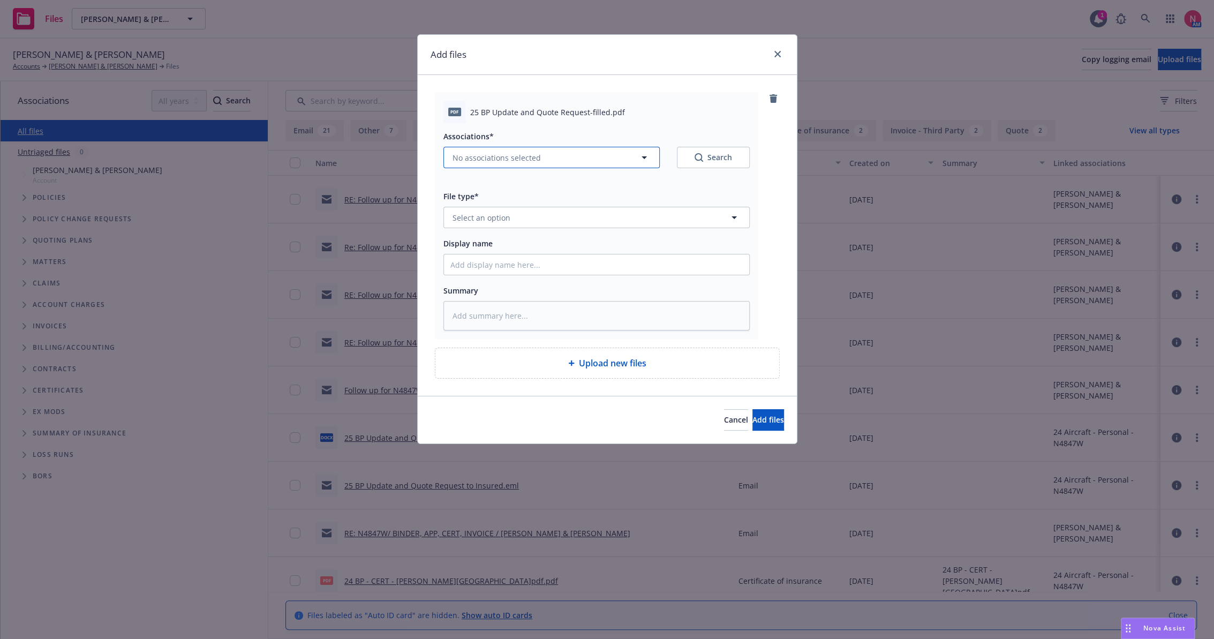
click at [514, 159] on span "No associations selected" at bounding box center [497, 157] width 88 height 11
type textarea "x"
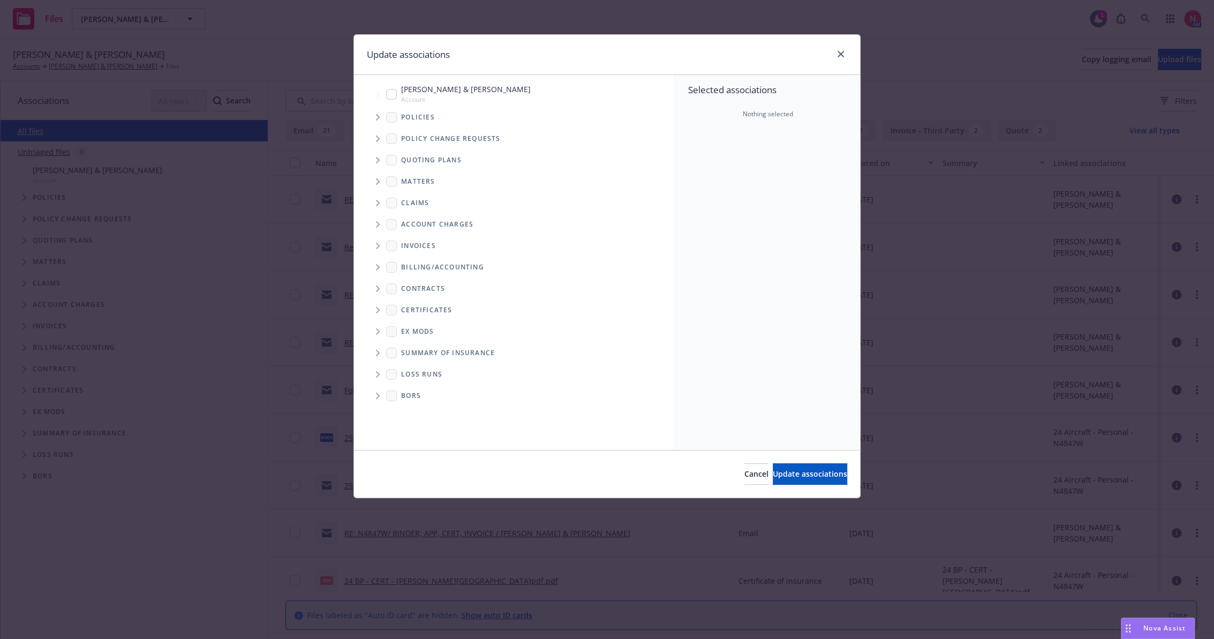
click at [382, 98] on span "Tree Example" at bounding box center [377, 94] width 17 height 17
checkbox input "true"
click at [808, 479] on button "Update associations" at bounding box center [810, 473] width 74 height 21
type textarea "x"
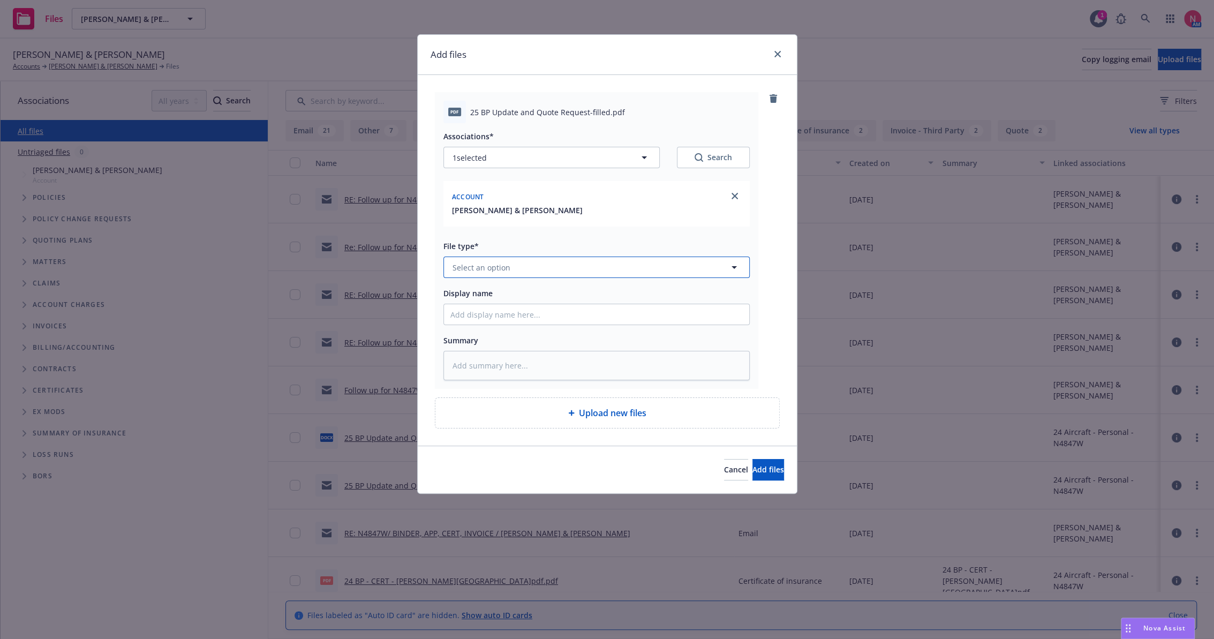
click at [462, 260] on button "Select an option" at bounding box center [596, 267] width 306 height 21
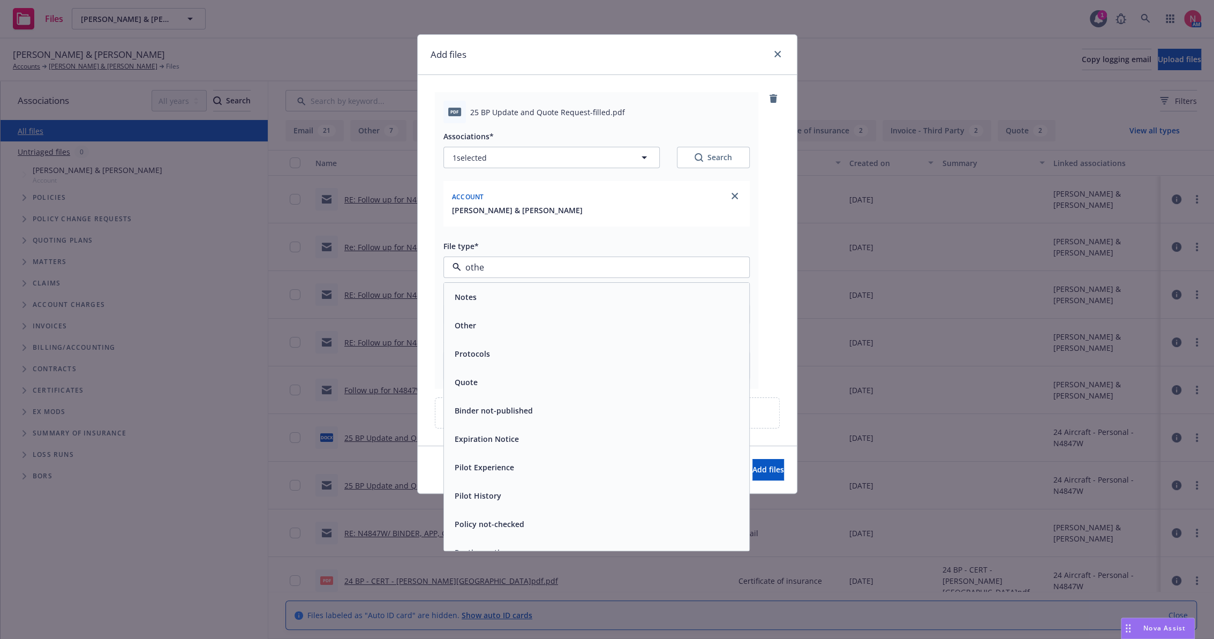
type input "other"
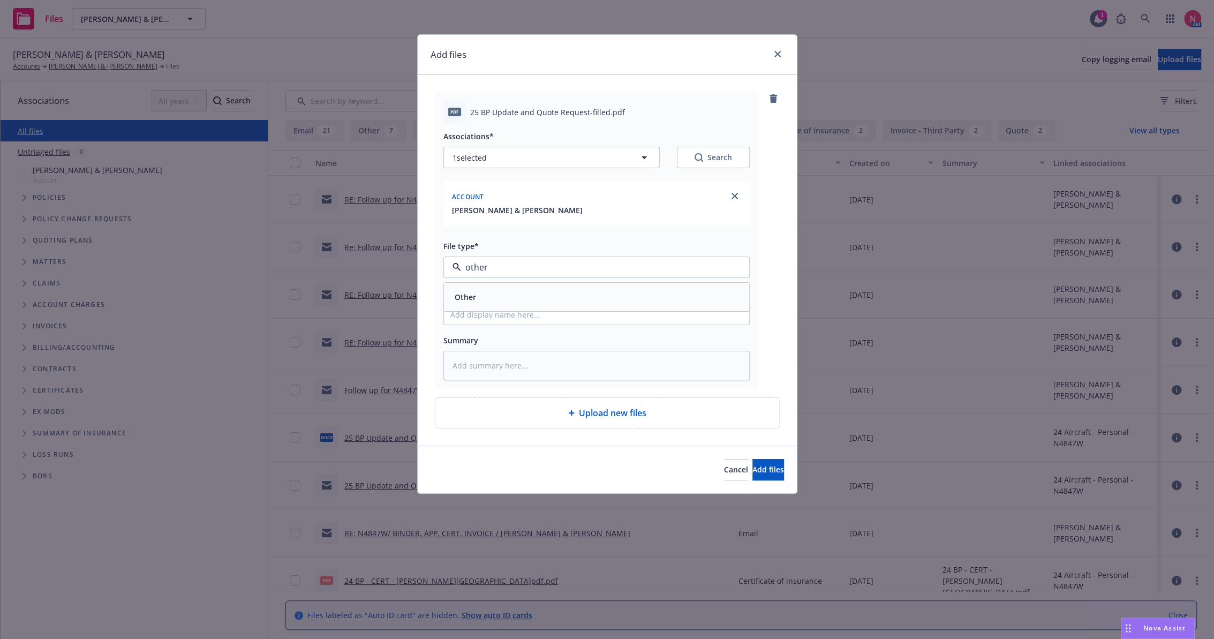
click at [501, 289] on div "Other" at bounding box center [596, 297] width 292 height 16
click at [478, 315] on input "Display name" at bounding box center [596, 314] width 305 height 20
type textarea "x"
type input "2"
type textarea "x"
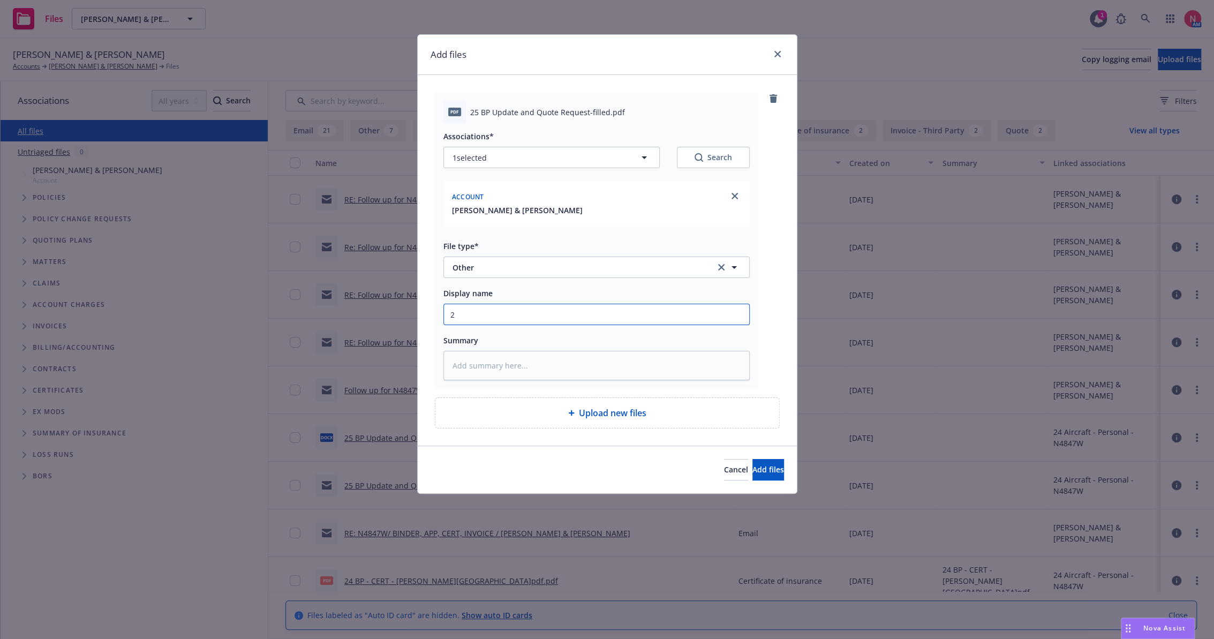
type input "25"
type textarea "x"
type input "25 BP Signed Client Renewal"
click at [752, 466] on button "Add files" at bounding box center [768, 469] width 32 height 21
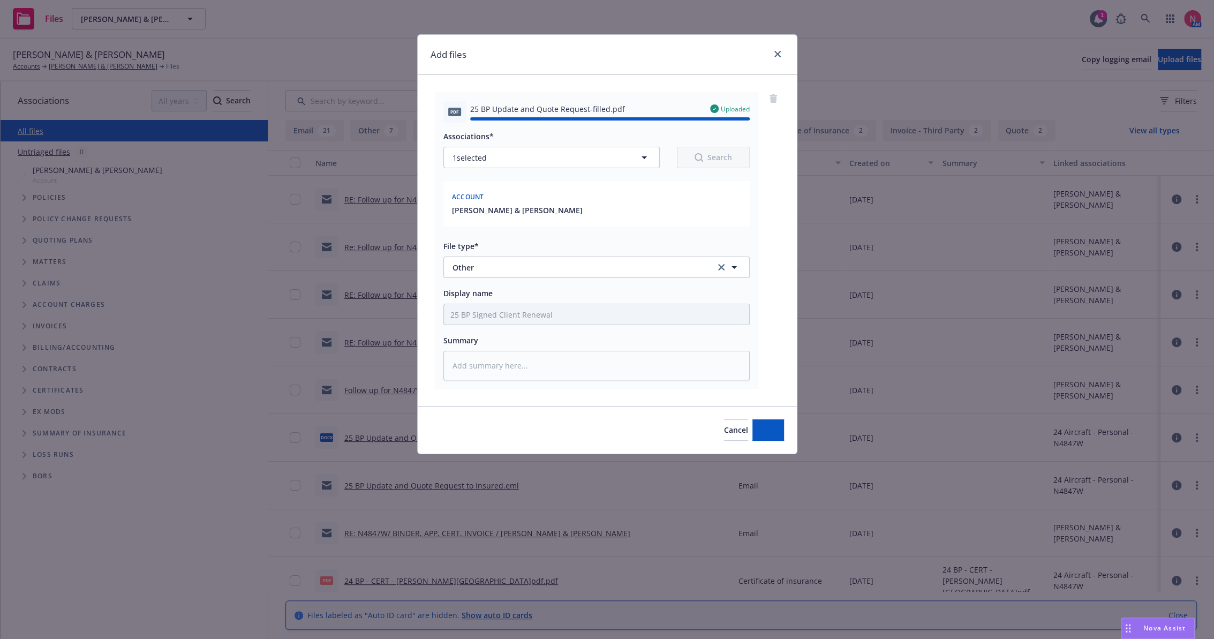
type textarea "x"
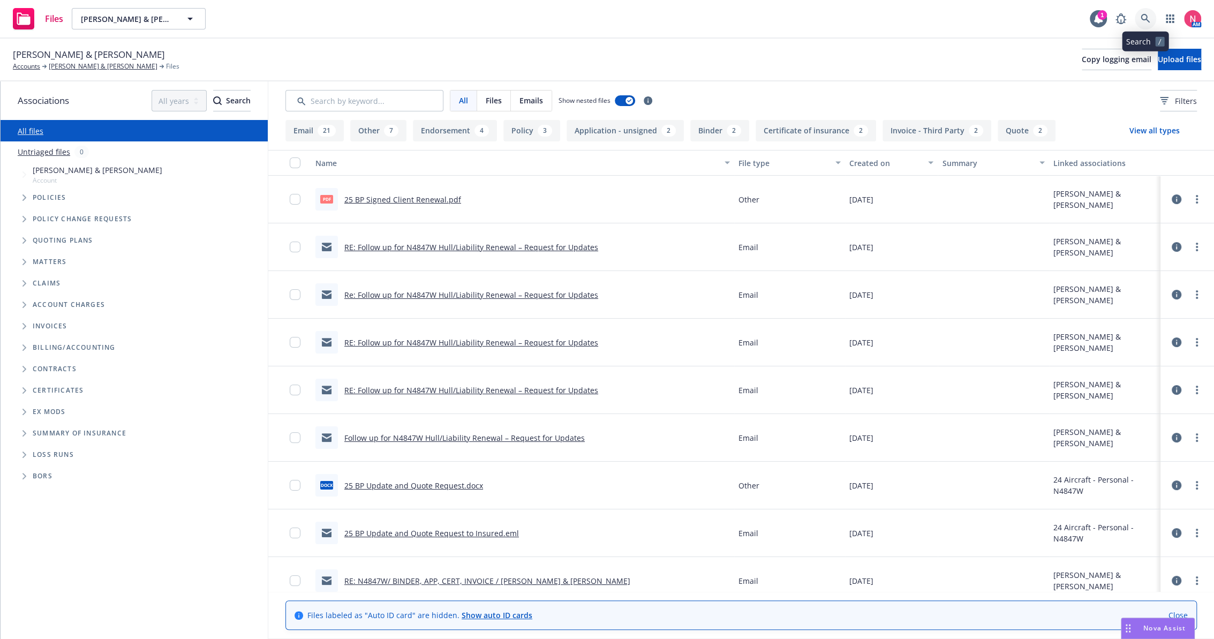
click at [1145, 14] on icon at bounding box center [1146, 19] width 10 height 10
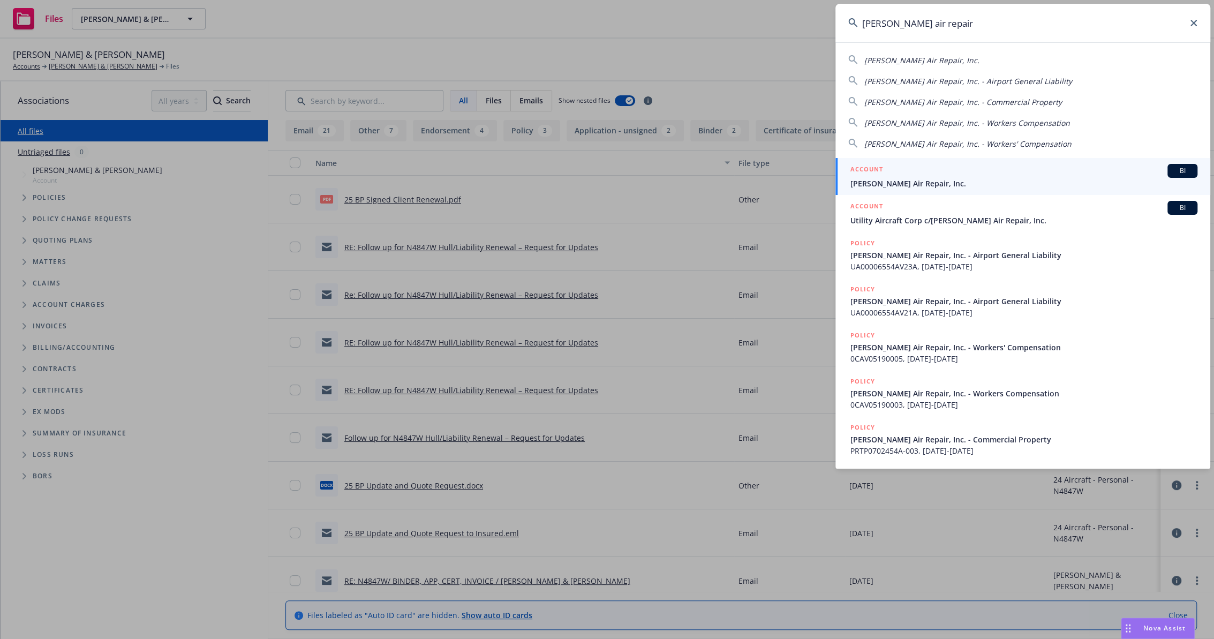
type input "davis air repair"
click at [924, 171] on div "ACCOUNT BI" at bounding box center [1023, 171] width 347 height 14
